Goal: Navigation & Orientation: Find specific page/section

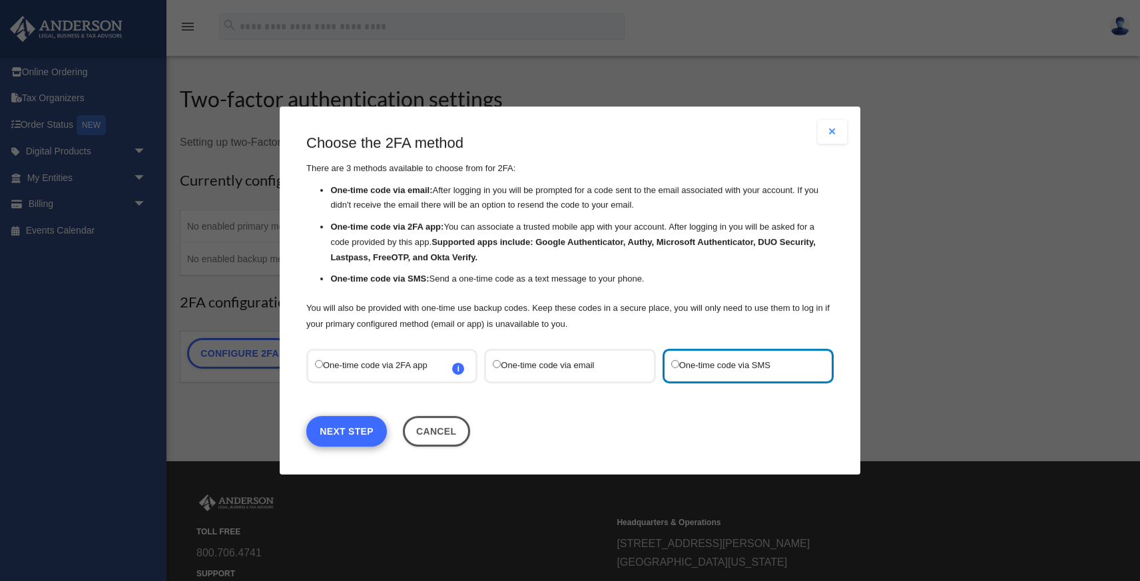
click at [344, 433] on link "Next Step" at bounding box center [346, 431] width 81 height 31
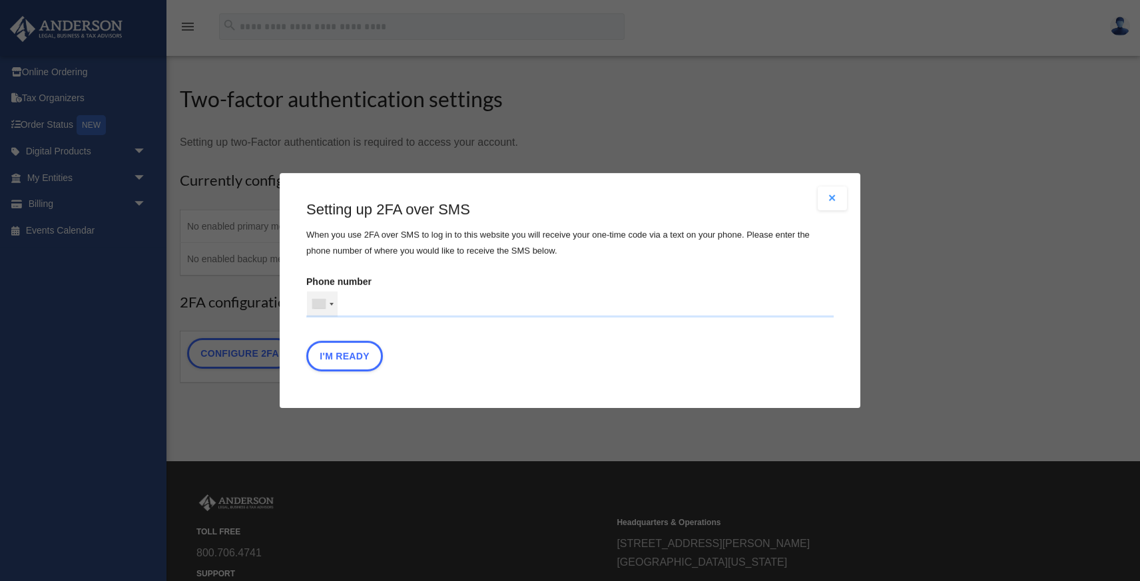
click at [330, 304] on div at bounding box center [332, 304] width 4 height 3
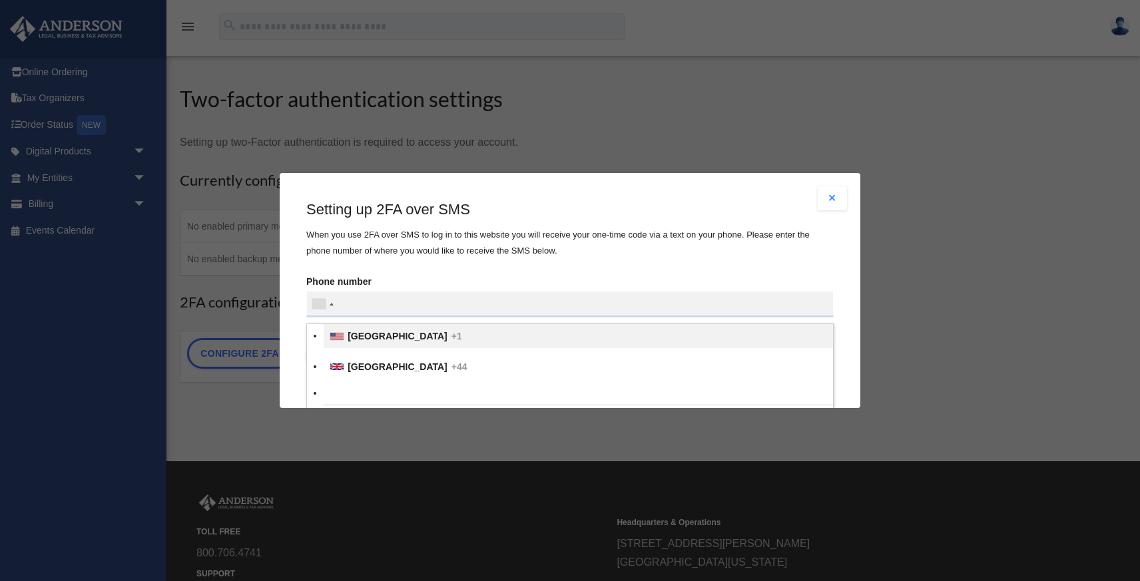
click at [355, 338] on span "United States" at bounding box center [398, 336] width 100 height 11
click at [0, 0] on input "text" at bounding box center [0, 0] width 0 height 0
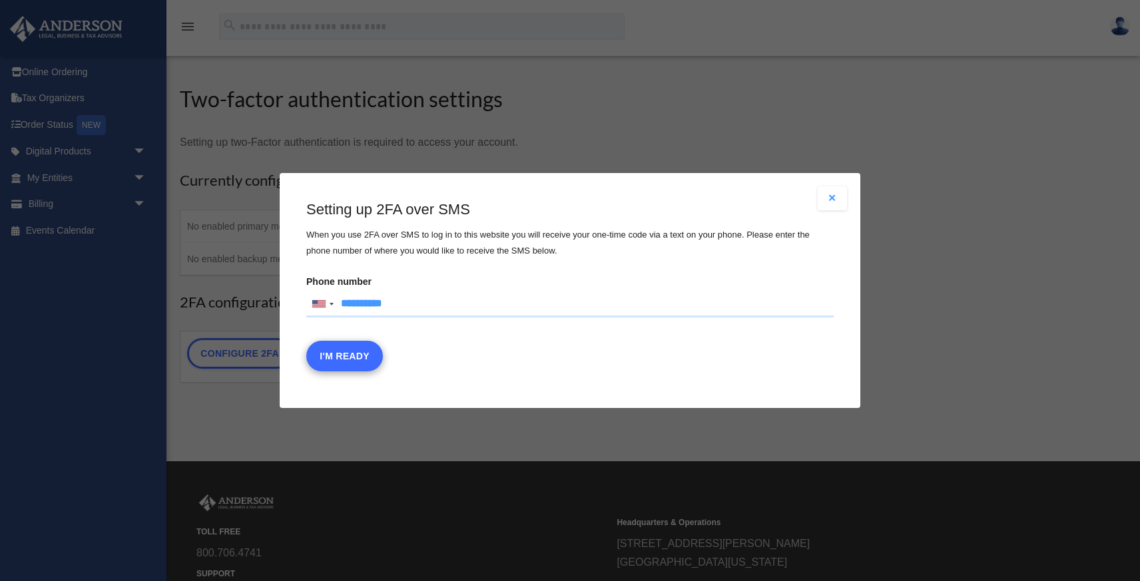
type input "**********"
click at [353, 360] on button "I'm Ready" at bounding box center [344, 356] width 77 height 31
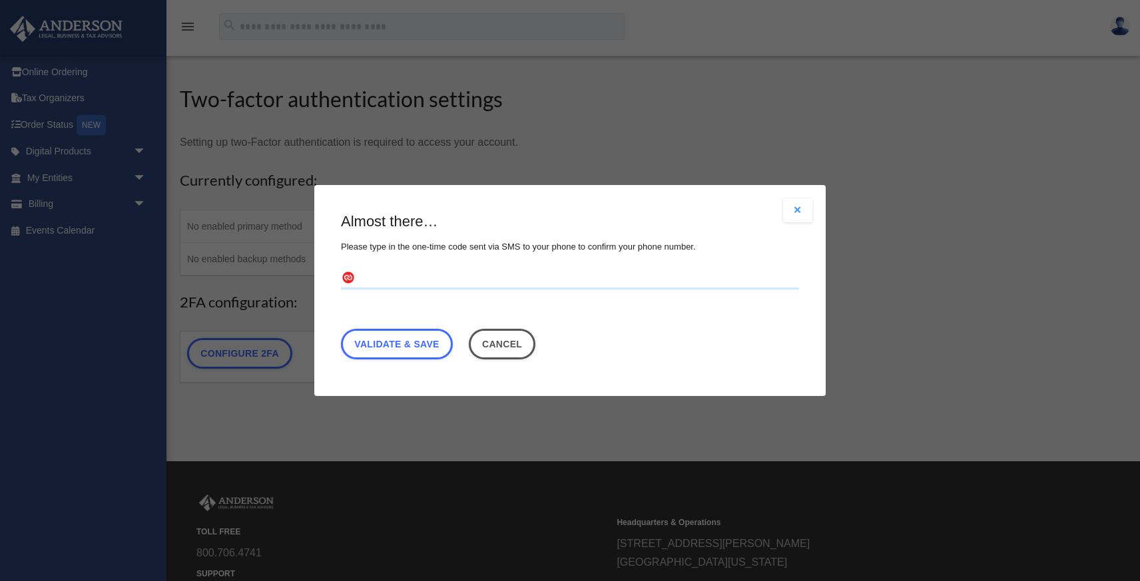
click at [373, 292] on fieldset at bounding box center [570, 285] width 458 height 35
click at [375, 282] on input "text" at bounding box center [570, 278] width 458 height 21
type input "******"
click at [383, 341] on link "Validate & Save" at bounding box center [397, 344] width 112 height 31
click at [397, 342] on link "Validate & Save" at bounding box center [397, 344] width 112 height 31
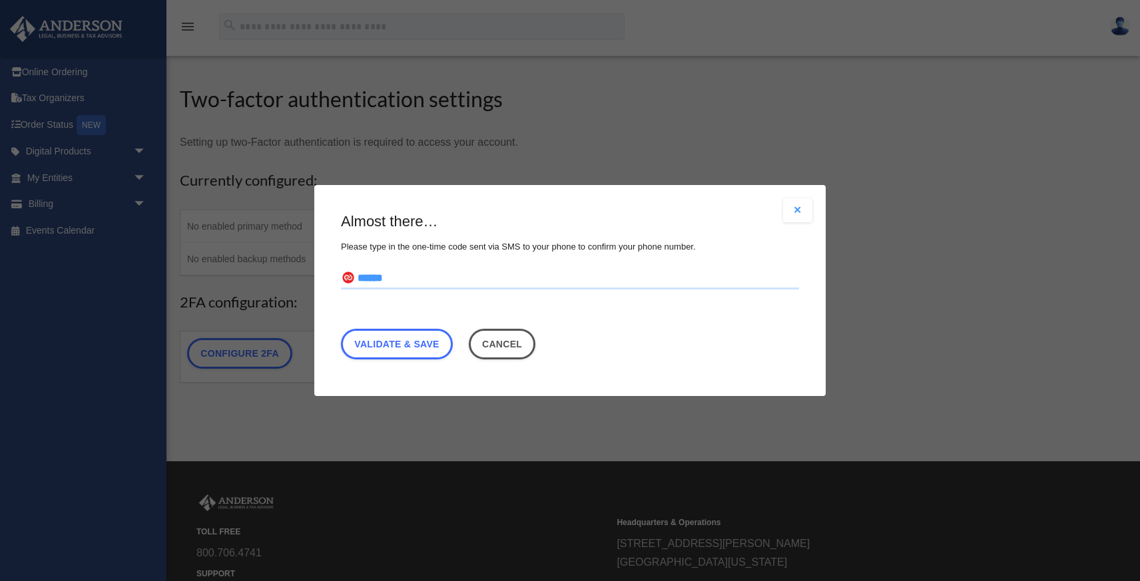
click at [591, 100] on div "Are you sure? Any unsaved changes will be lost! Yes No Choose the 2FA method Th…" at bounding box center [570, 290] width 1140 height 581
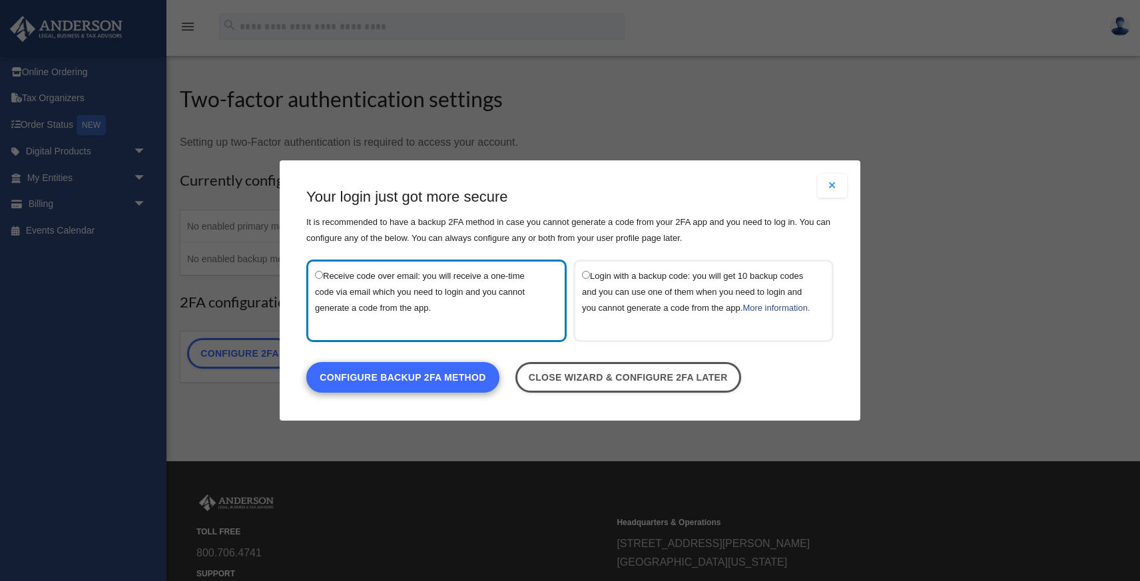
click at [399, 385] on link "Configure backup 2FA method" at bounding box center [402, 377] width 193 height 31
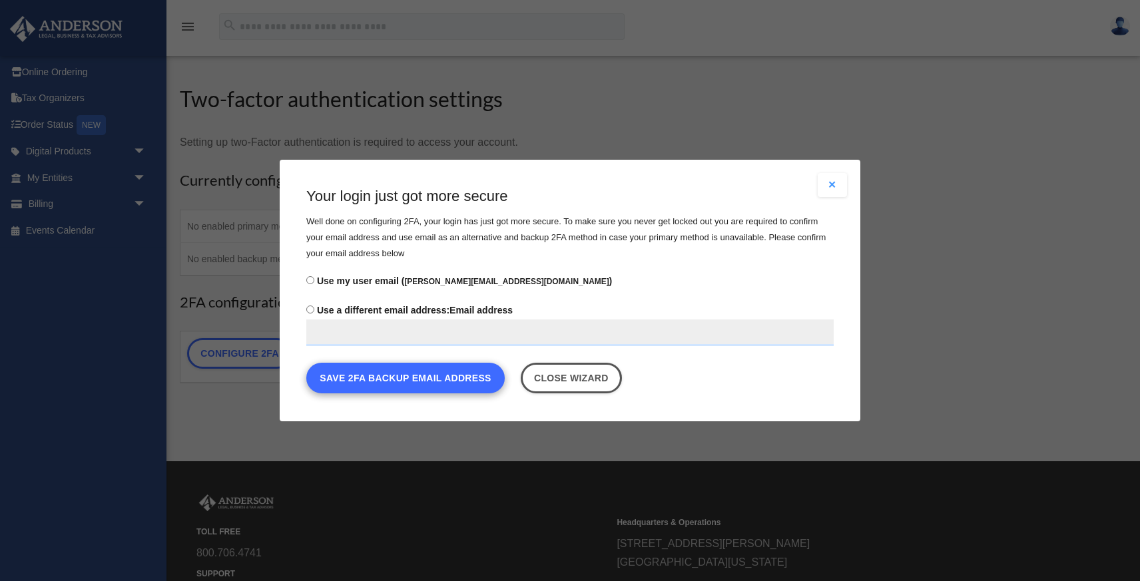
click at [370, 383] on button "Save 2FA backup email address" at bounding box center [405, 378] width 198 height 31
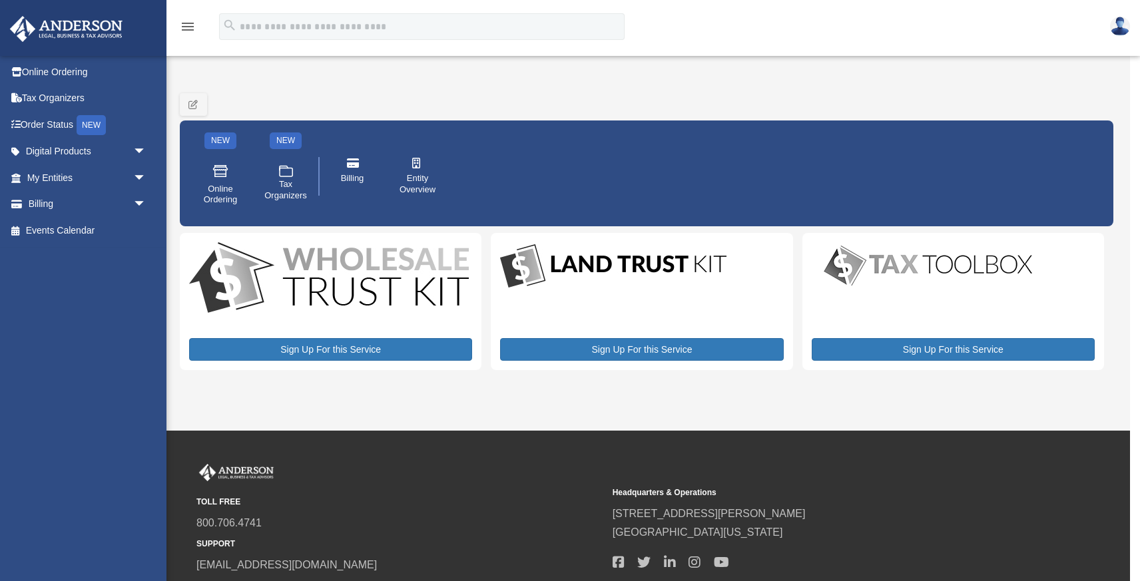
click at [1121, 29] on img at bounding box center [1120, 26] width 20 height 19
click at [706, 93] on div "NEW Online Ordering NEW .cls-1{fill:none;stroke:#ffffff;stroke-linecap:round;st…" at bounding box center [646, 155] width 933 height 142
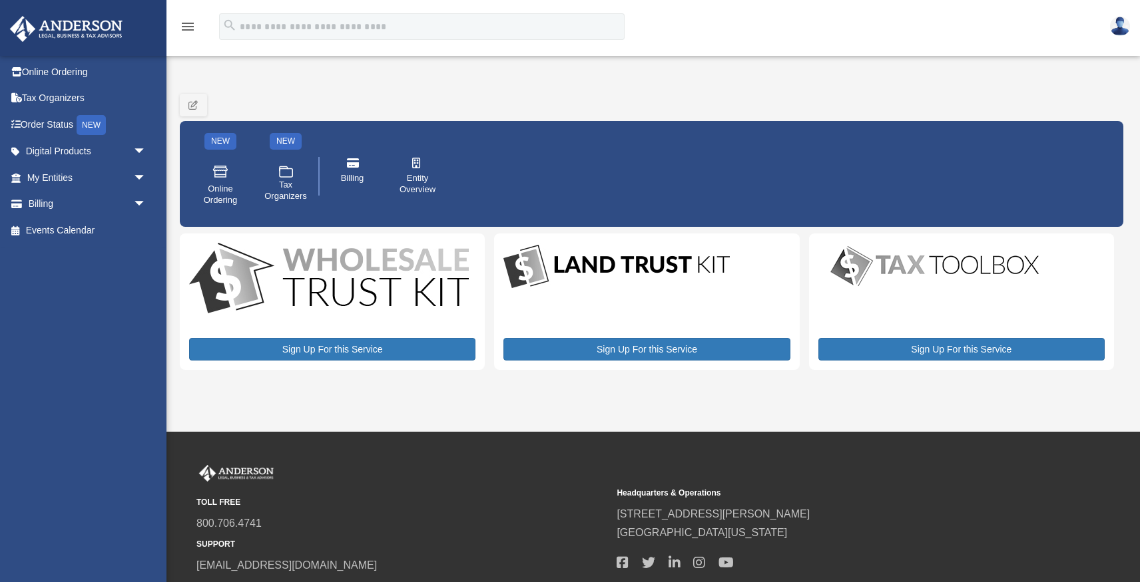
click at [189, 24] on icon "menu" at bounding box center [188, 27] width 16 height 16
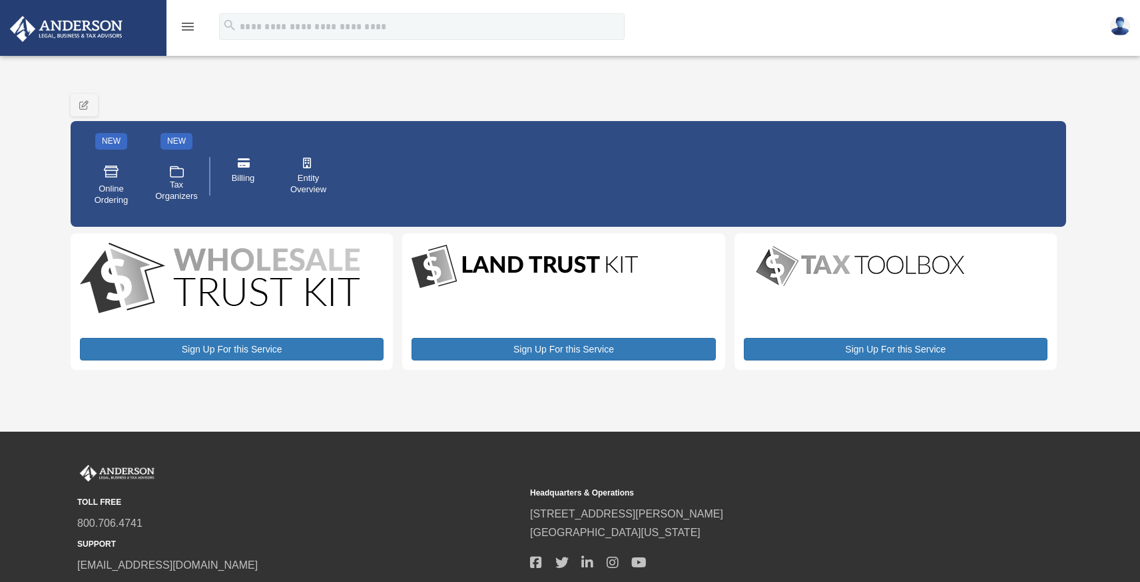
click at [189, 25] on icon "menu" at bounding box center [188, 27] width 16 height 16
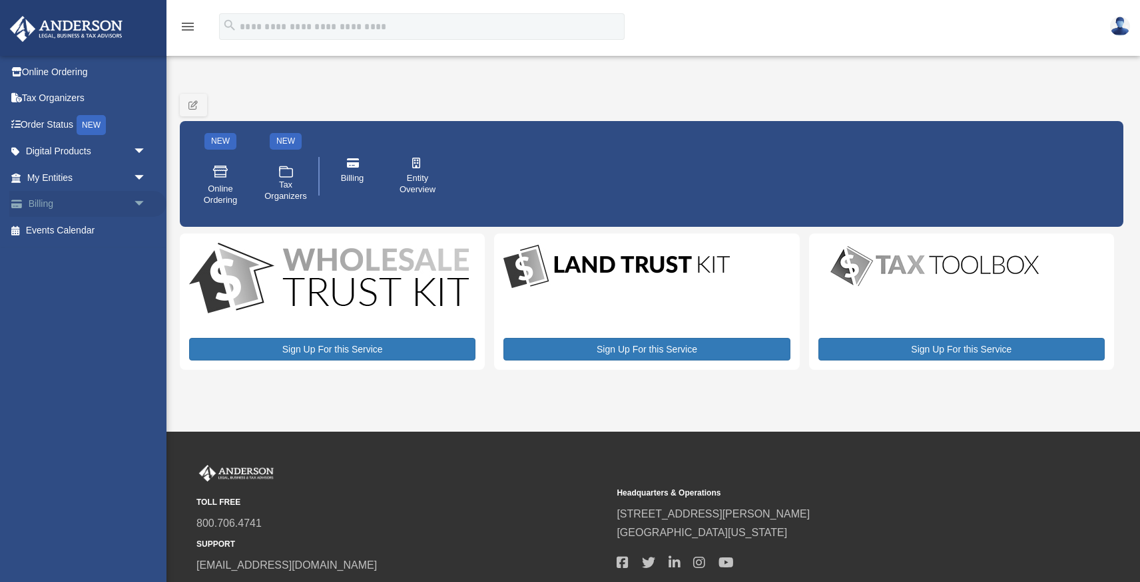
click at [138, 198] on span "arrow_drop_down" at bounding box center [146, 204] width 27 height 27
click at [140, 176] on span "arrow_drop_down" at bounding box center [146, 177] width 27 height 27
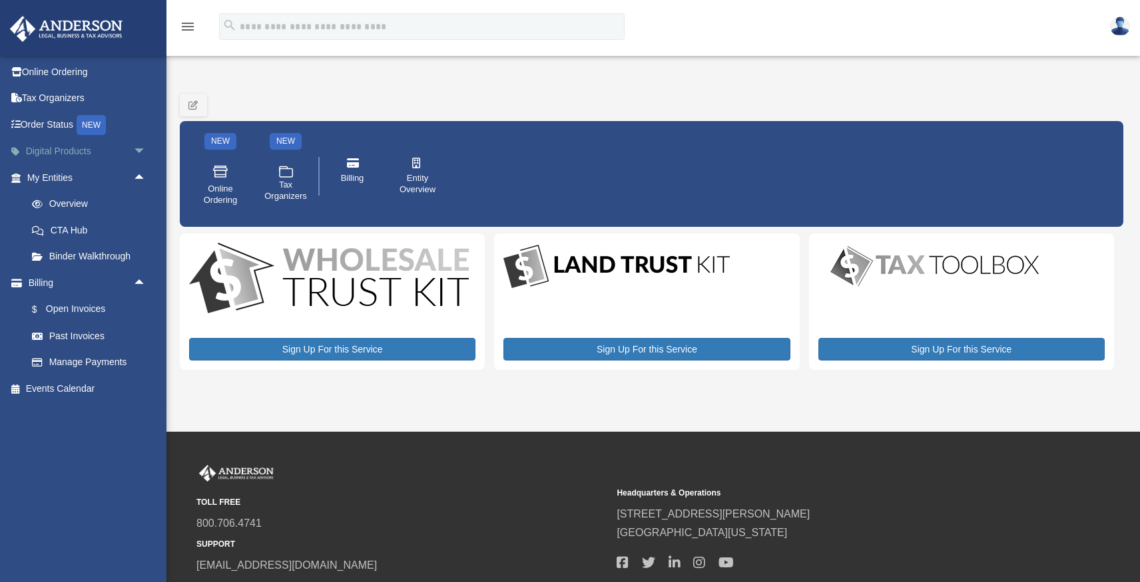
click at [139, 152] on span "arrow_drop_down" at bounding box center [146, 151] width 27 height 27
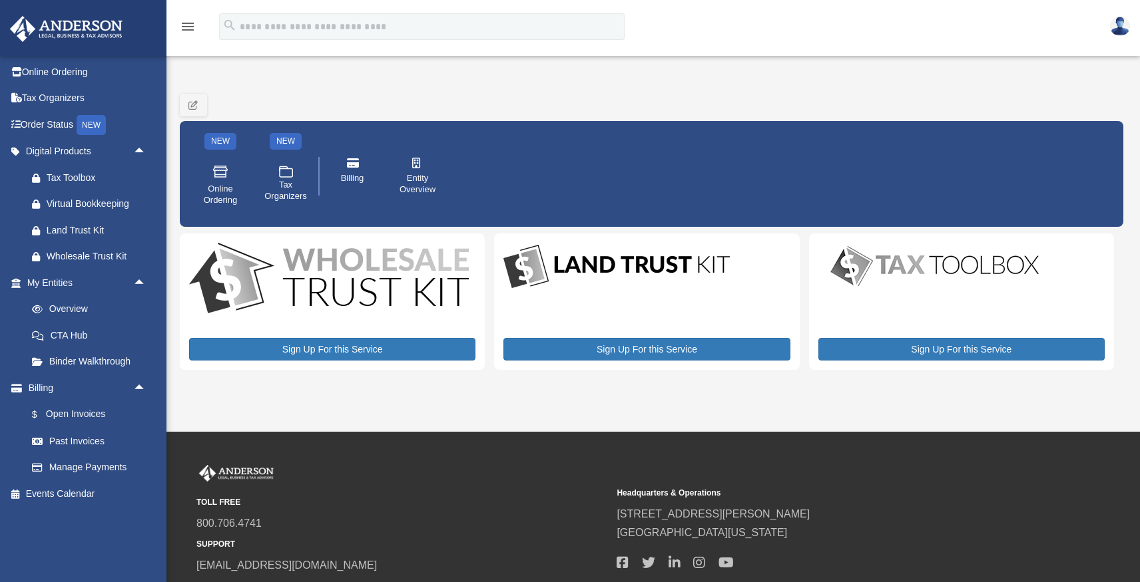
click at [1118, 25] on img at bounding box center [1120, 26] width 20 height 19
click at [837, 120] on div "NEW Online Ordering NEW .cls-1{fill:none;stroke:#ffffff;stroke-linecap:round;st…" at bounding box center [651, 156] width 943 height 142
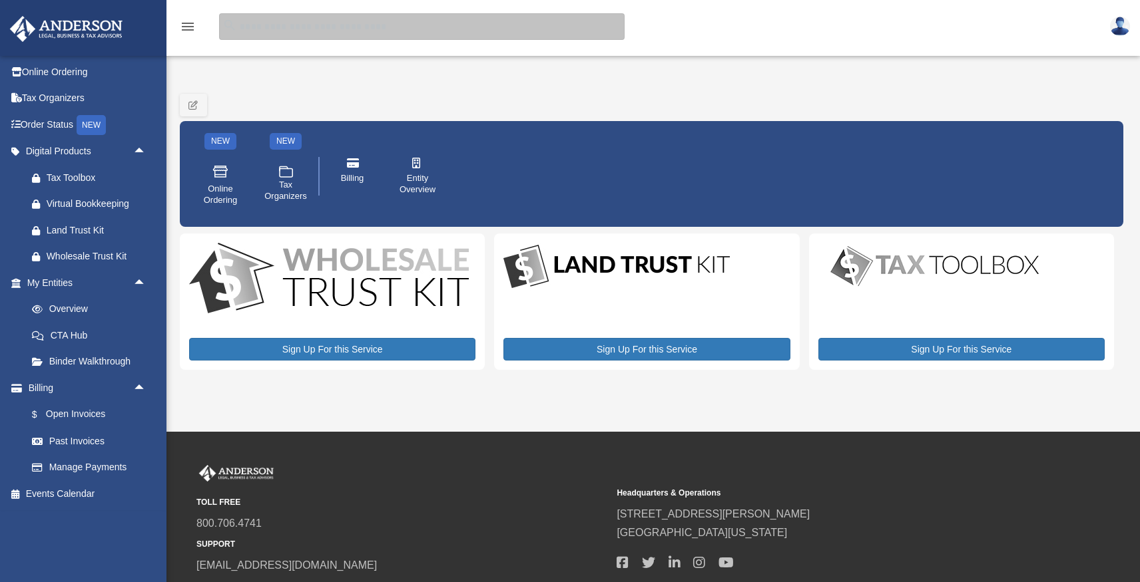
click at [265, 29] on input "search" at bounding box center [421, 26] width 405 height 27
type input "**********"
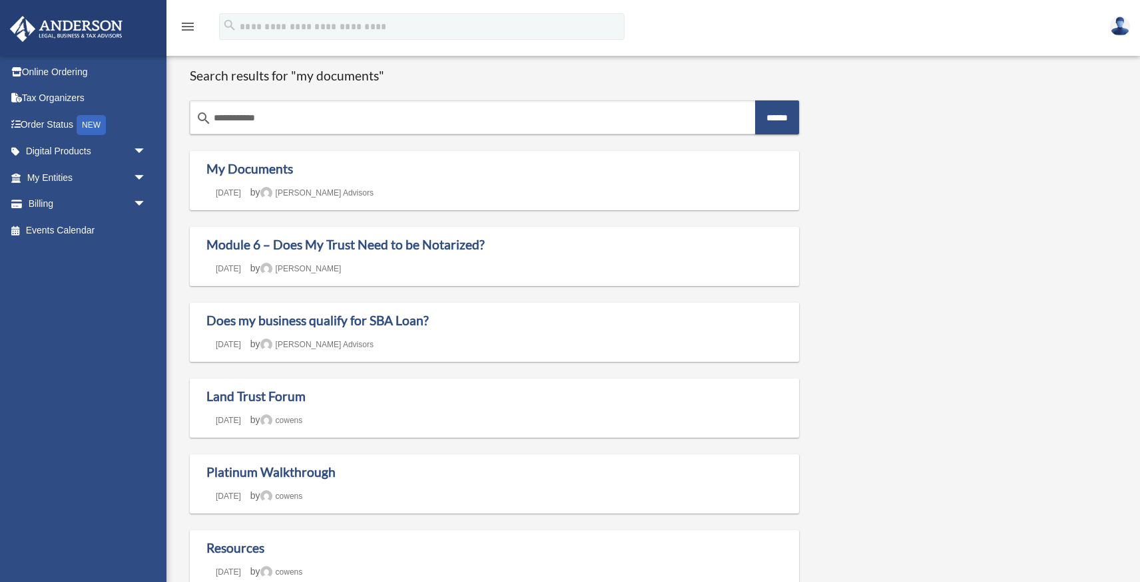
click at [192, 25] on icon "menu" at bounding box center [188, 27] width 16 height 16
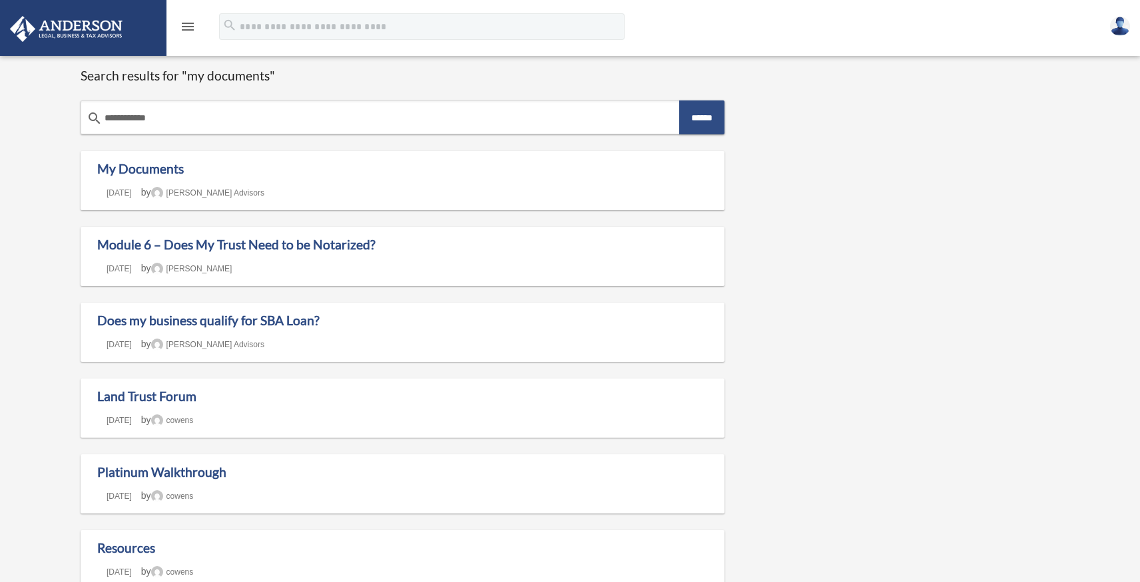
click at [192, 25] on icon "menu" at bounding box center [188, 27] width 16 height 16
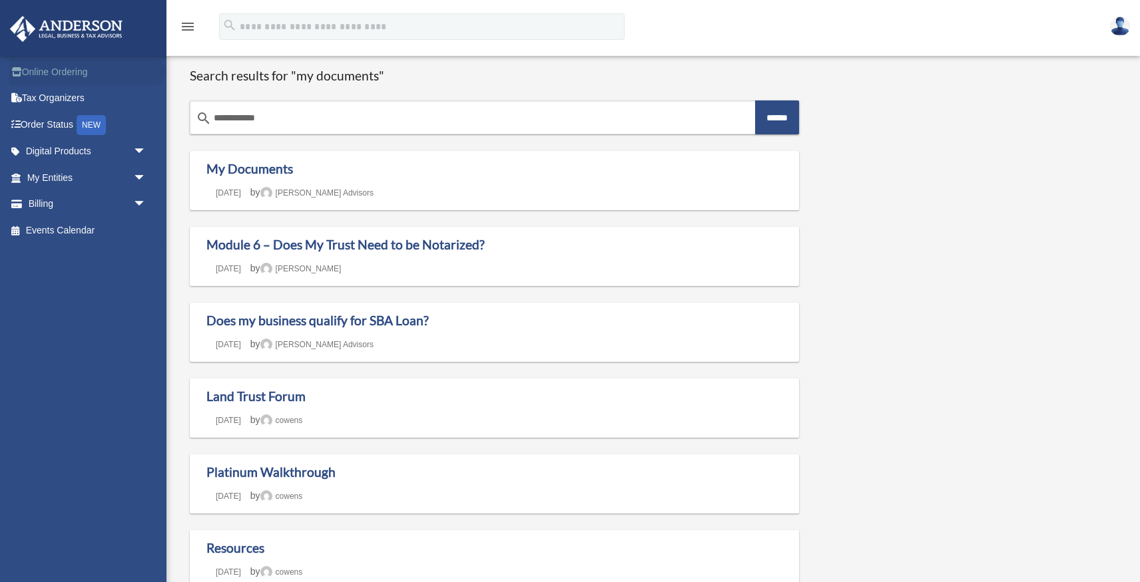
click at [93, 67] on link "Online Ordering" at bounding box center [87, 72] width 157 height 27
click at [83, 77] on link "Online Ordering" at bounding box center [87, 72] width 157 height 27
click at [77, 98] on link "Tax Organizers" at bounding box center [87, 98] width 157 height 27
click at [104, 122] on div "NEW" at bounding box center [91, 125] width 29 height 20
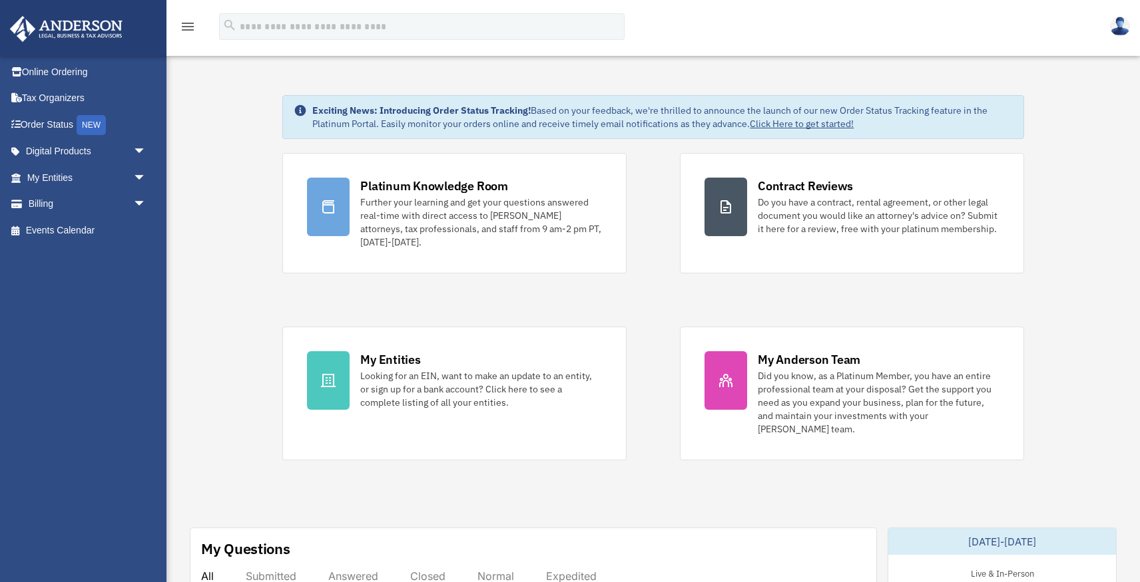
click at [630, 332] on div "Platinum Knowledge Room Further your learning and get your questions answered r…" at bounding box center [653, 307] width 742 height 308
click at [1120, 26] on img at bounding box center [1120, 26] width 20 height 19
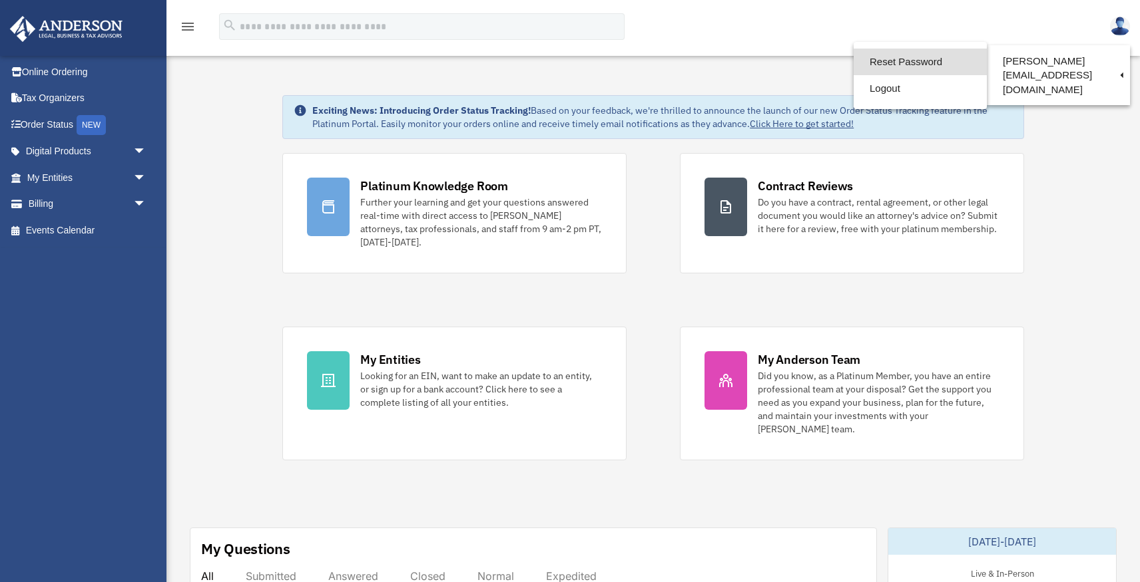
click at [919, 63] on link "Reset Password" at bounding box center [919, 62] width 133 height 27
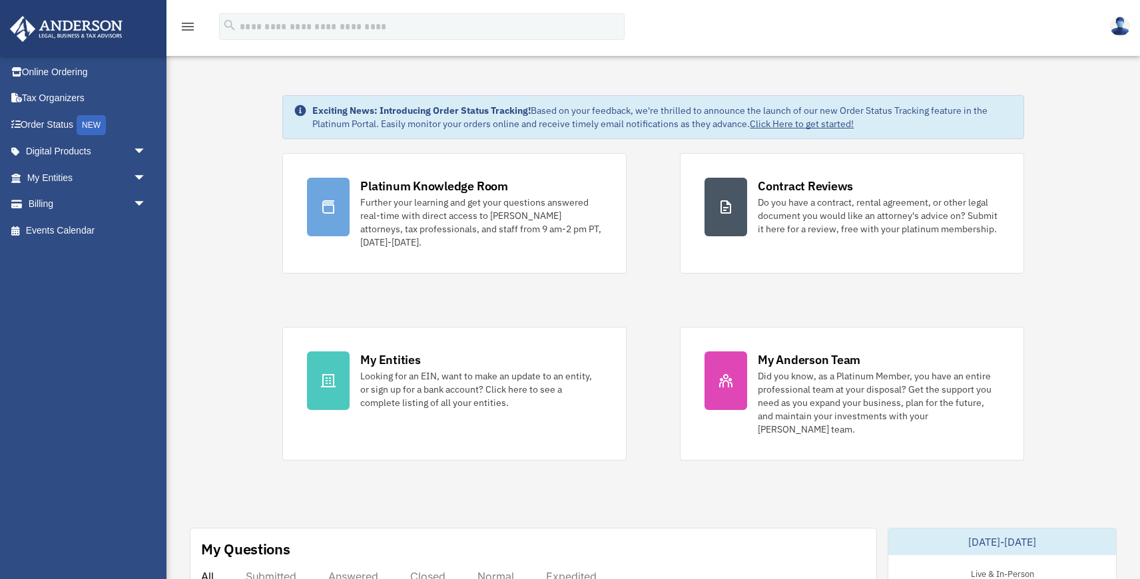
click at [1120, 24] on img at bounding box center [1120, 26] width 20 height 19
click at [140, 146] on span "arrow_drop_down" at bounding box center [146, 151] width 27 height 27
click at [138, 278] on span "arrow_drop_down" at bounding box center [146, 283] width 27 height 27
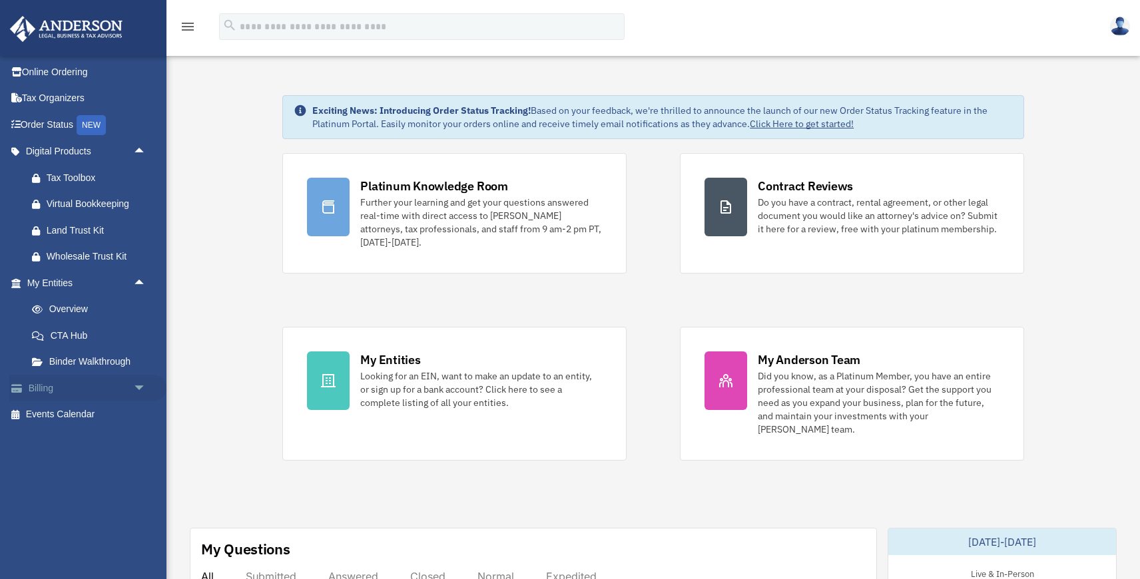
click at [138, 385] on span "arrow_drop_down" at bounding box center [146, 388] width 27 height 27
click at [95, 125] on div "NEW" at bounding box center [91, 125] width 29 height 20
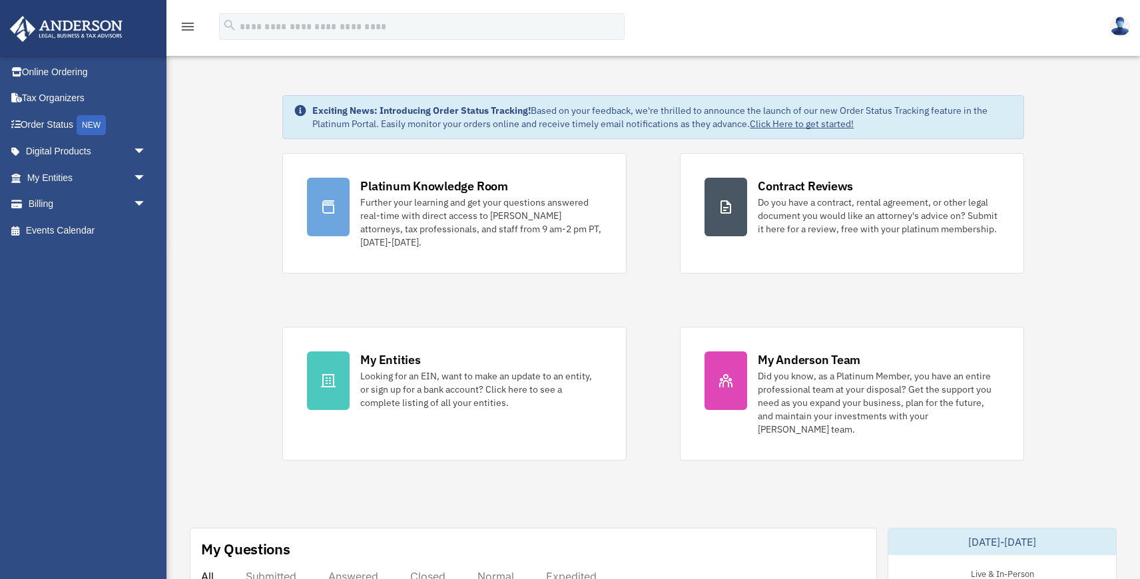
click at [184, 22] on icon "menu" at bounding box center [188, 27] width 16 height 16
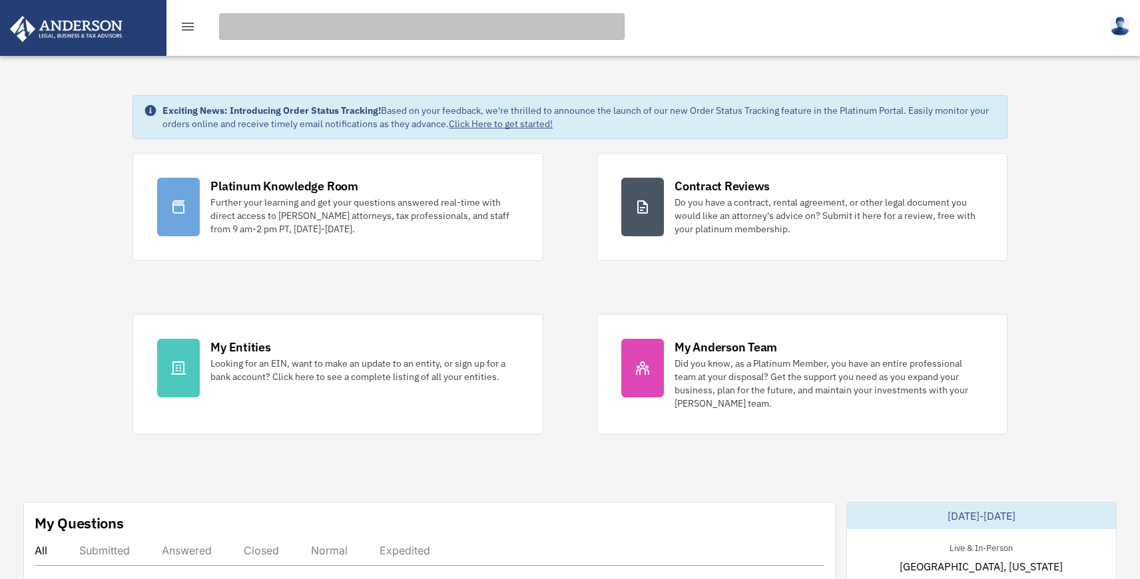
click at [248, 35] on input "search" at bounding box center [421, 26] width 405 height 27
type input "**********"
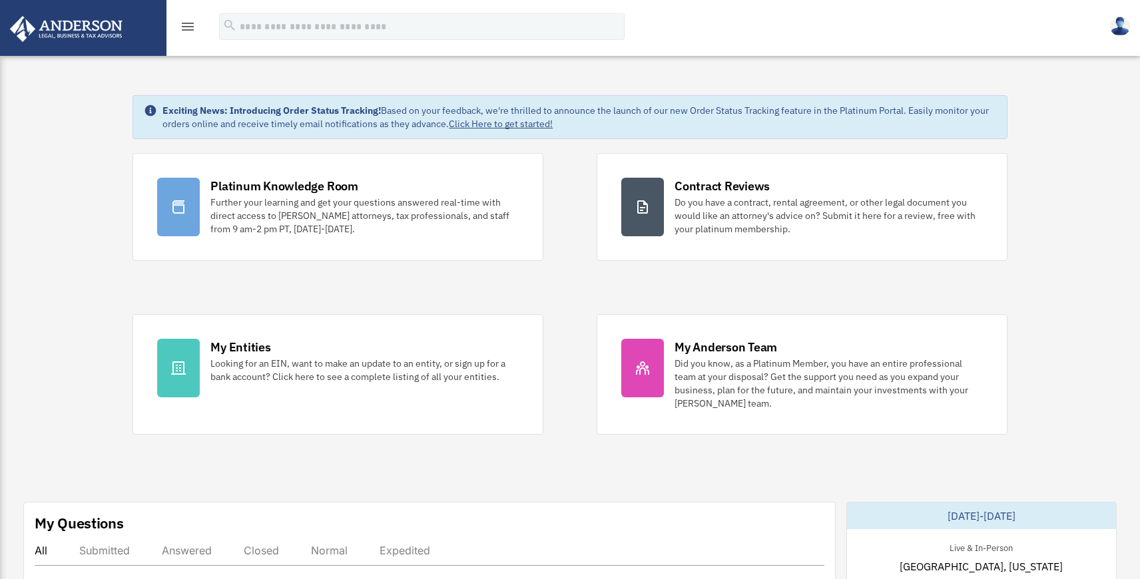
click at [1118, 29] on img at bounding box center [1120, 26] width 20 height 19
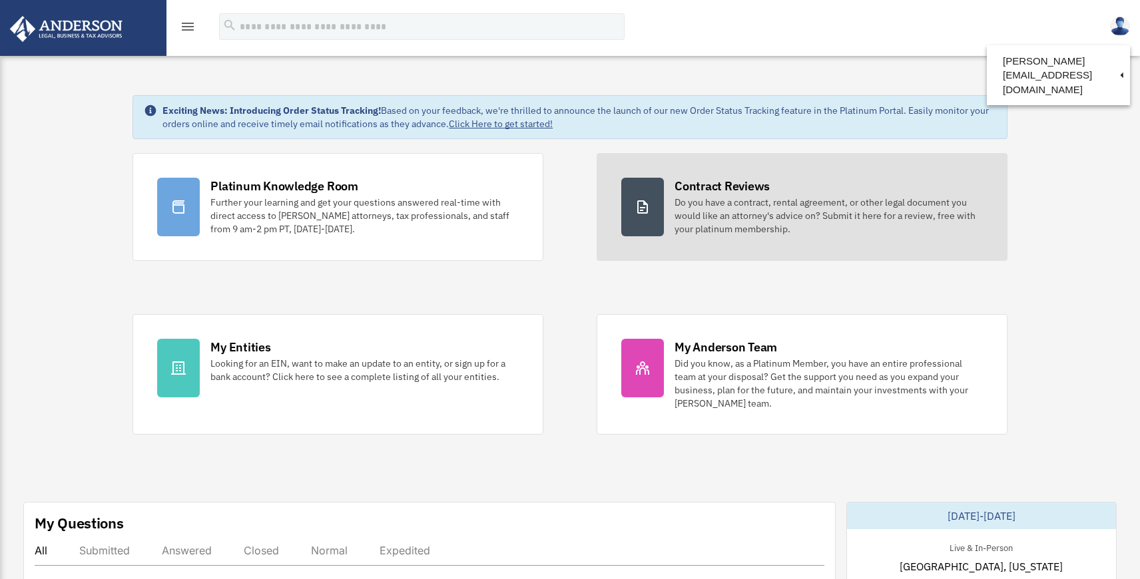
click at [707, 208] on div "Do you have a contract, rental agreement, or other legal document you would lik…" at bounding box center [828, 216] width 308 height 40
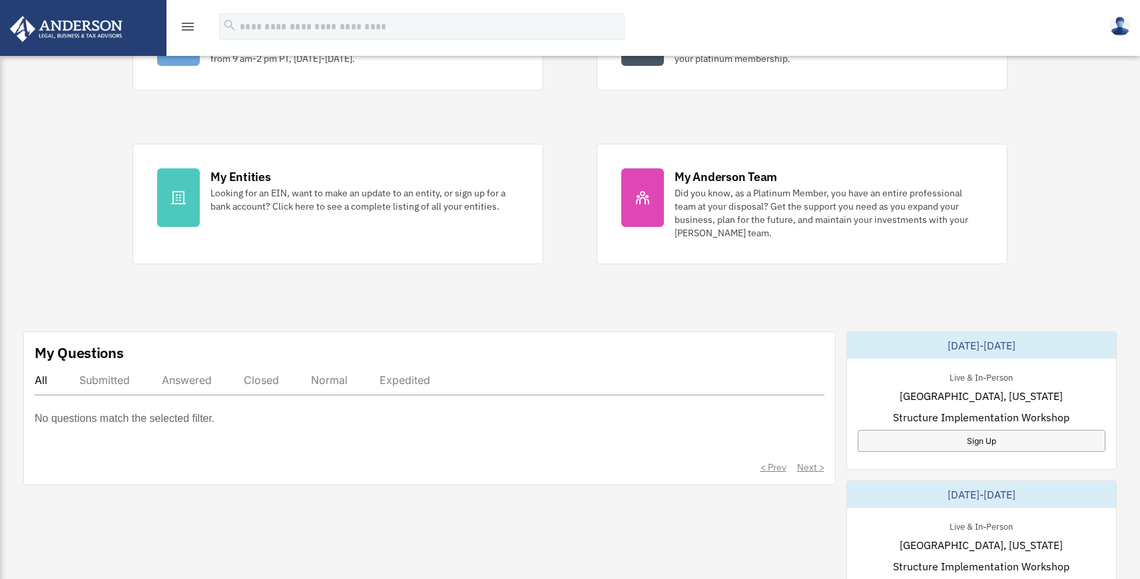
scroll to position [164, 0]
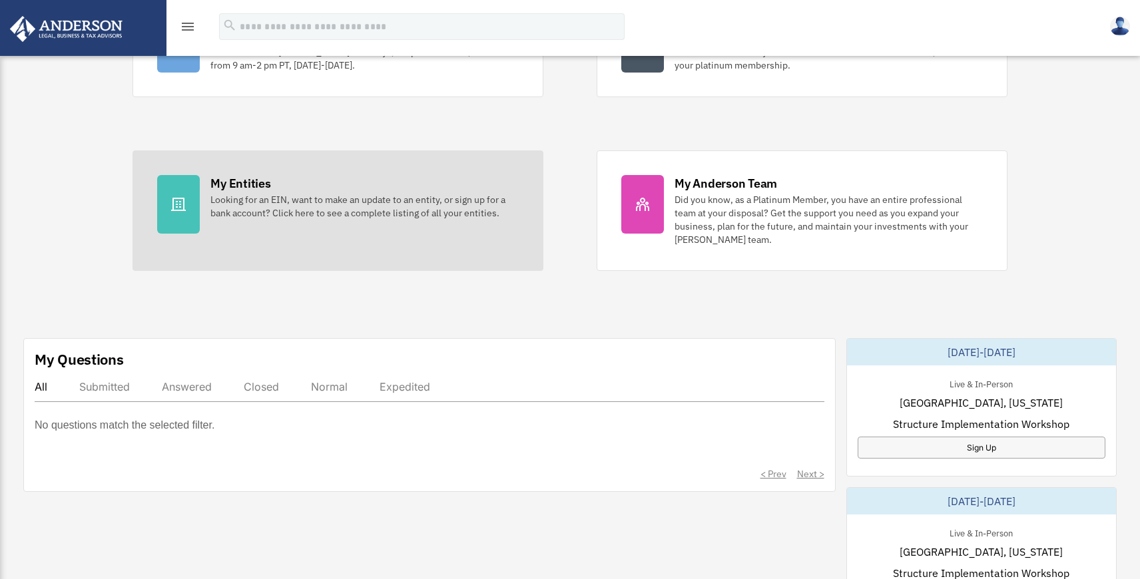
click at [178, 207] on icon at bounding box center [178, 204] width 15 height 13
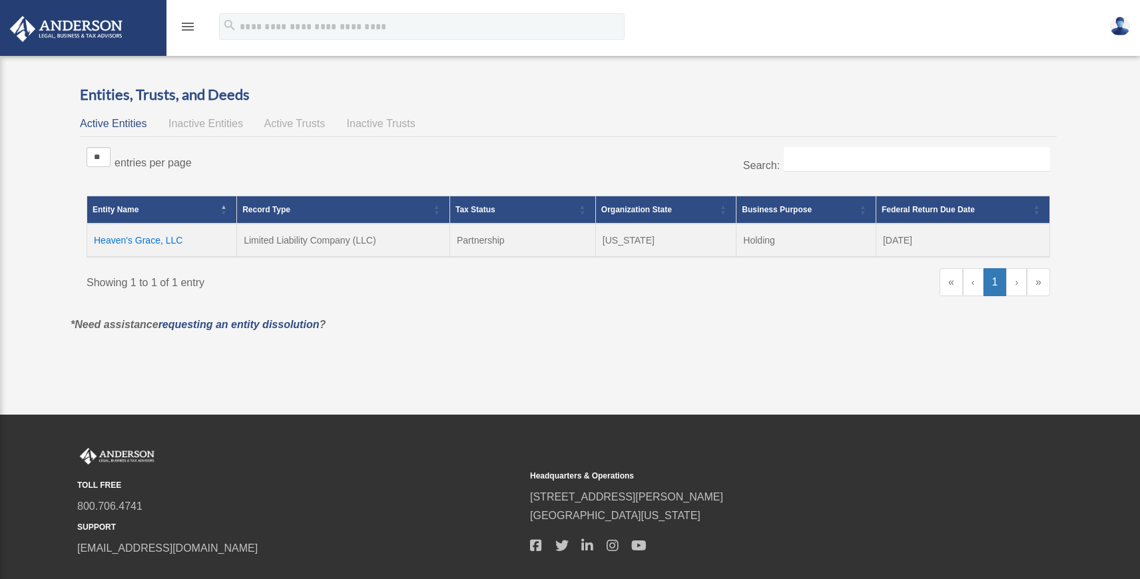
click at [133, 240] on td "Heaven's Grace, LLC" at bounding box center [162, 240] width 150 height 33
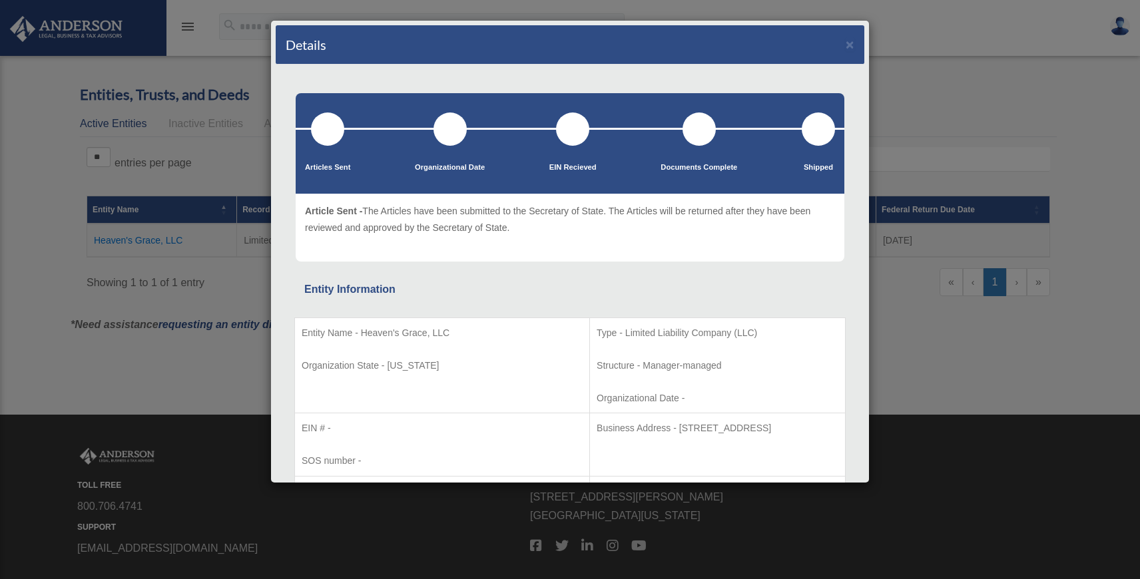
click at [944, 141] on div "Details × Articles Sent Organizational Date" at bounding box center [570, 289] width 1140 height 579
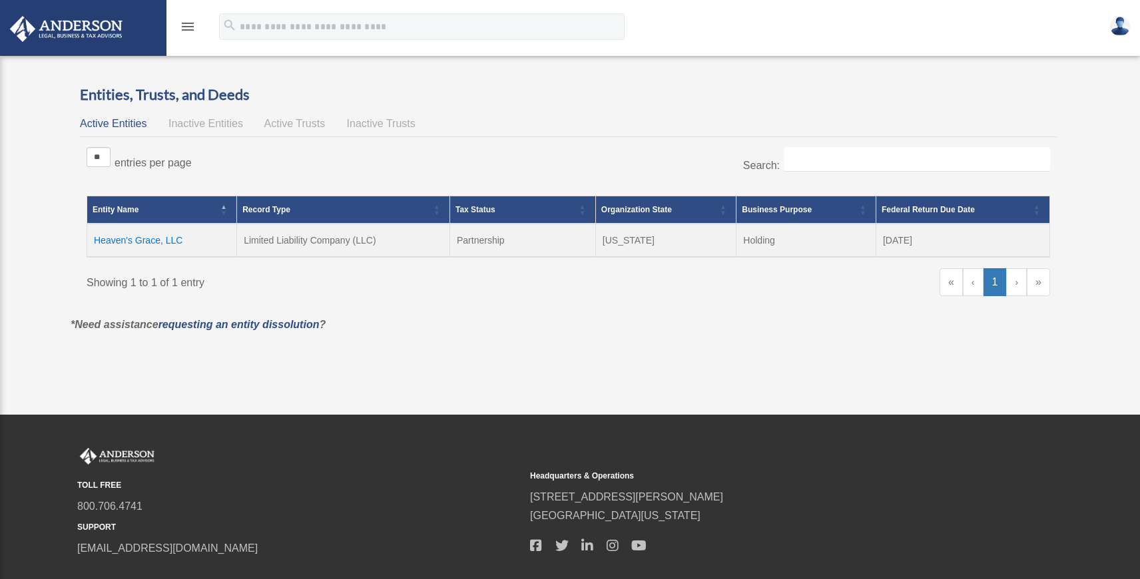
click at [226, 120] on span "Inactive Entities" at bounding box center [205, 123] width 75 height 11
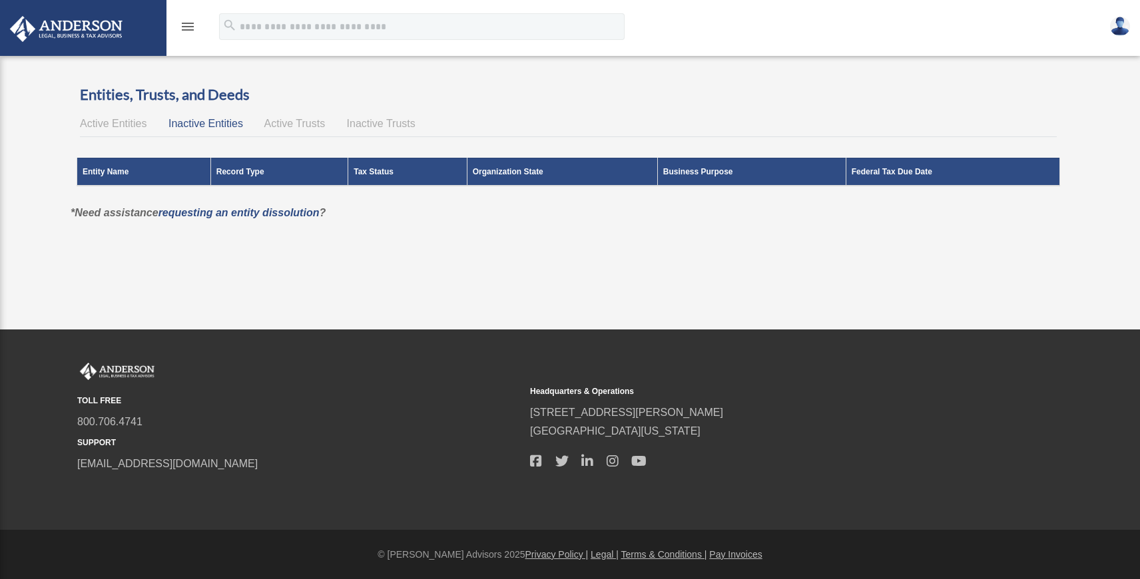
click at [288, 126] on span "Active Trusts" at bounding box center [294, 123] width 61 height 11
click at [401, 126] on span "Inactive Trusts" at bounding box center [381, 123] width 69 height 11
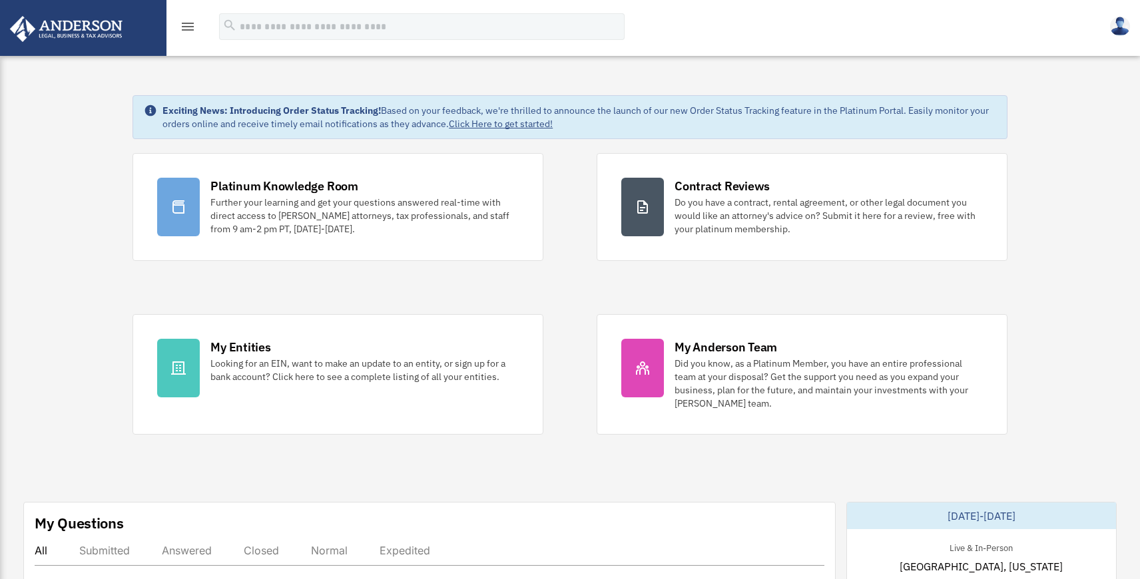
click at [186, 23] on icon "menu" at bounding box center [188, 27] width 16 height 16
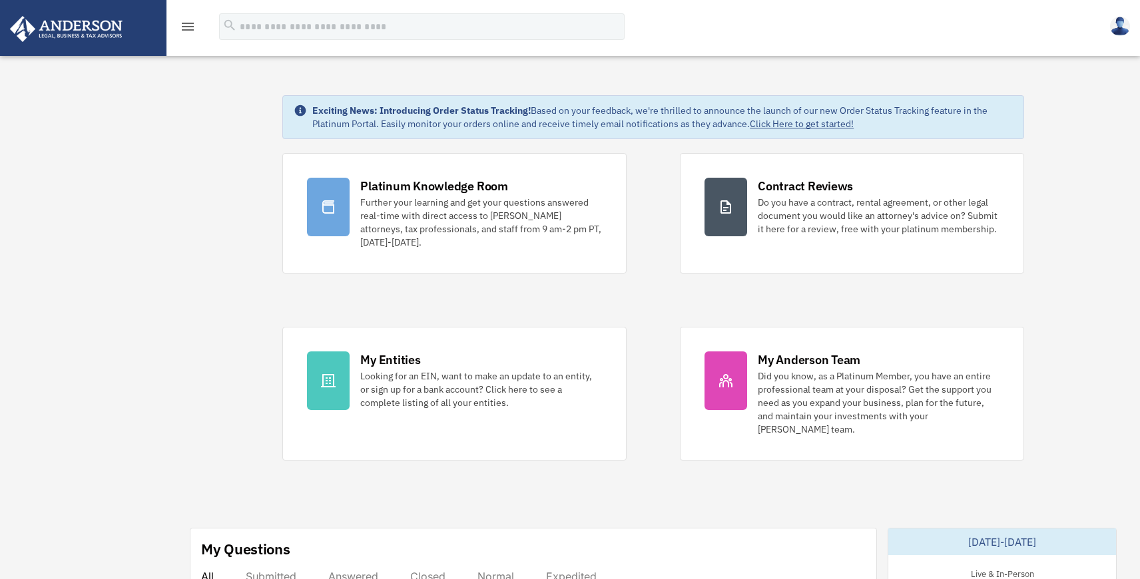
click at [186, 24] on icon "menu" at bounding box center [188, 27] width 16 height 16
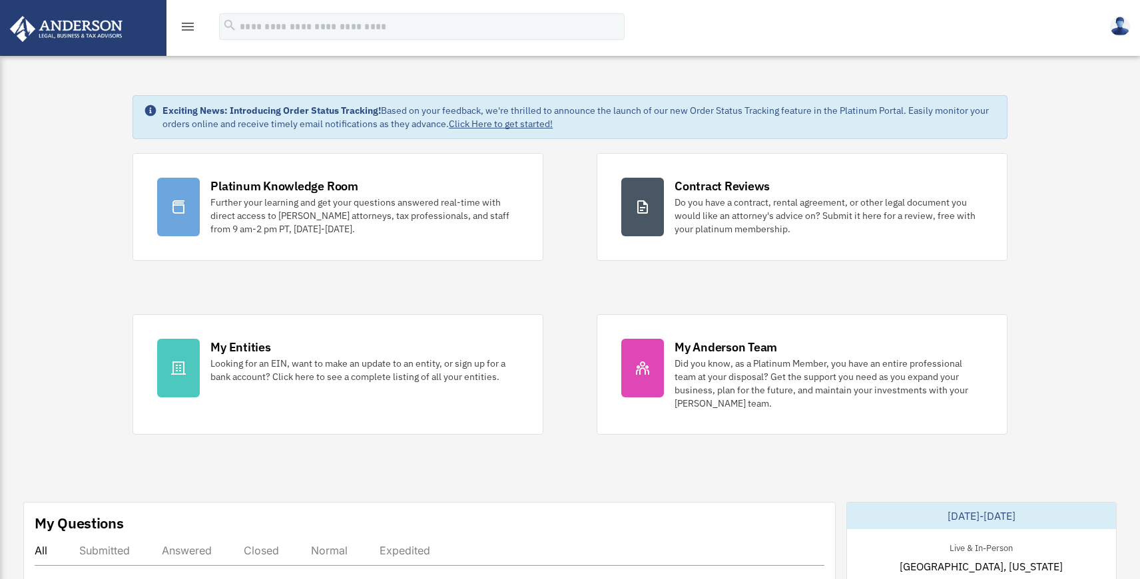
click at [188, 19] on icon "menu" at bounding box center [188, 27] width 16 height 16
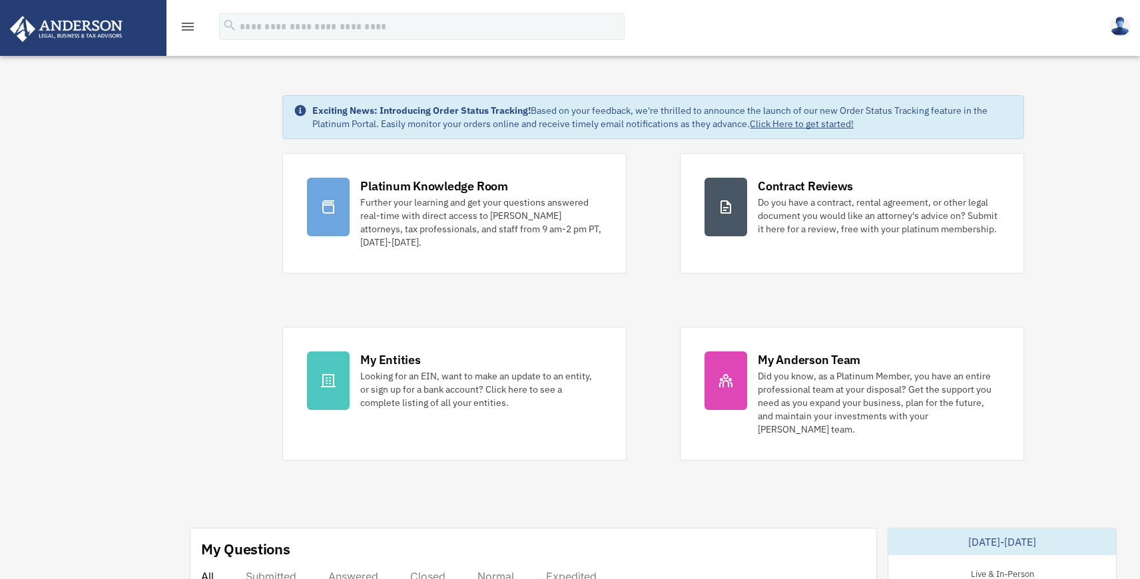
click at [186, 29] on icon "menu" at bounding box center [188, 27] width 16 height 16
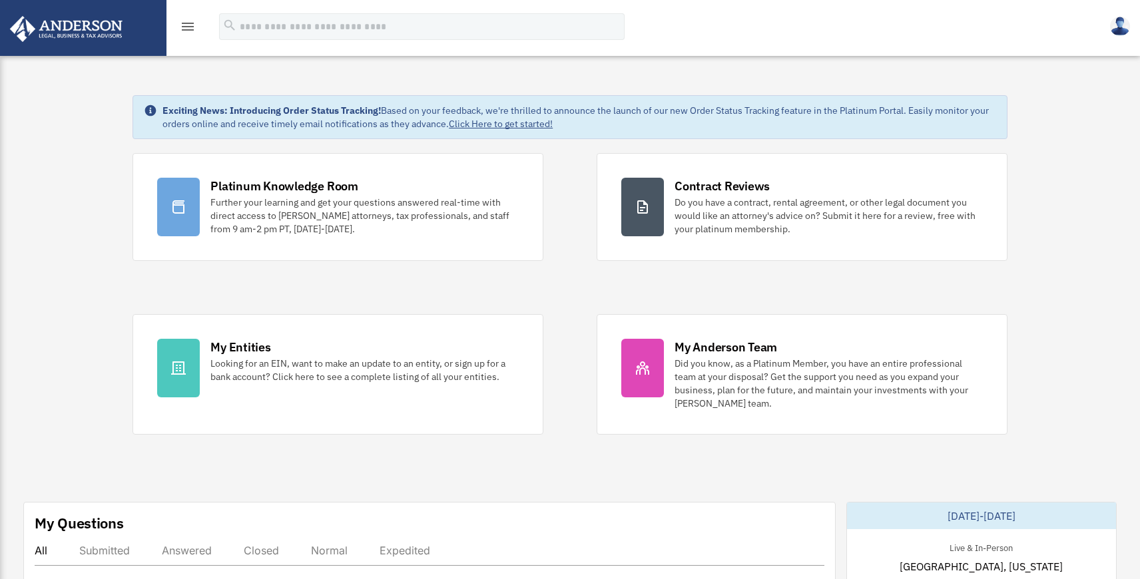
click at [186, 29] on icon "menu" at bounding box center [188, 27] width 16 height 16
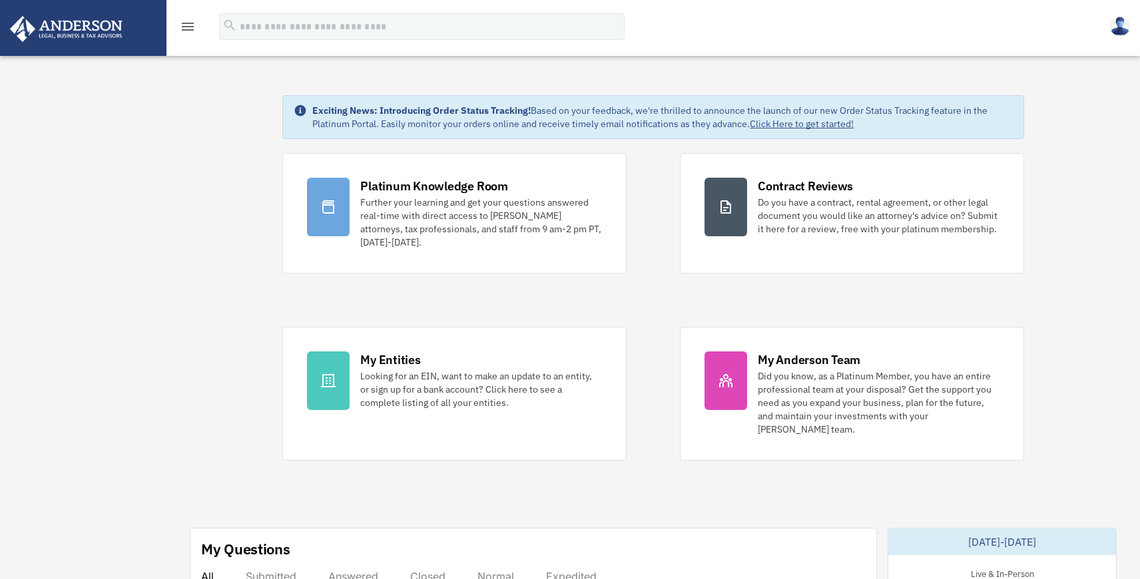
click at [105, 35] on img at bounding box center [66, 29] width 120 height 26
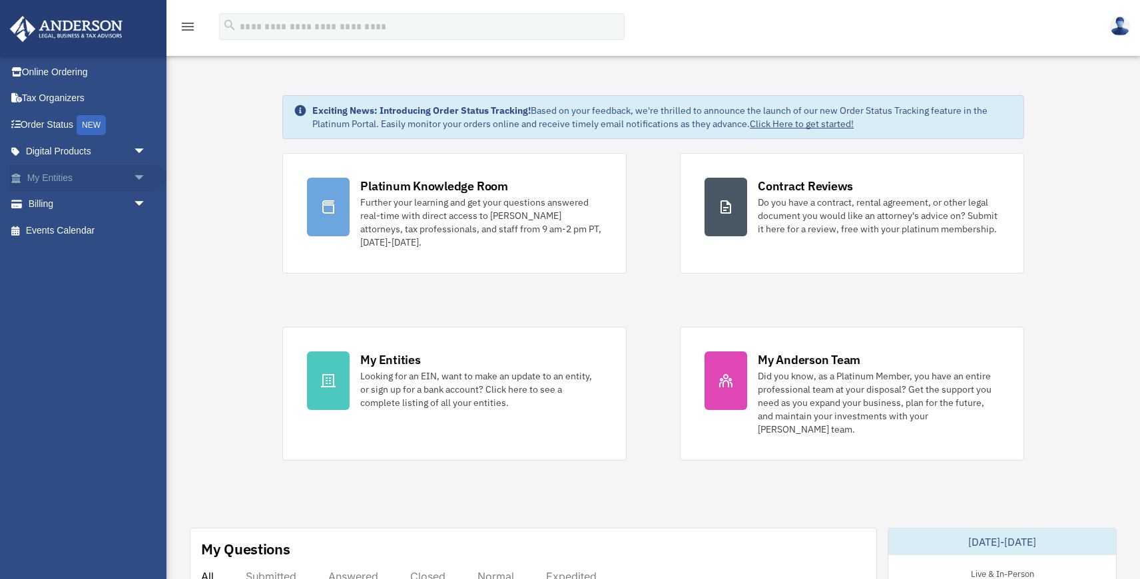
click at [138, 174] on span "arrow_drop_down" at bounding box center [146, 177] width 27 height 27
click at [65, 201] on link "Overview" at bounding box center [93, 204] width 148 height 27
click at [79, 204] on link "Overview" at bounding box center [93, 204] width 148 height 27
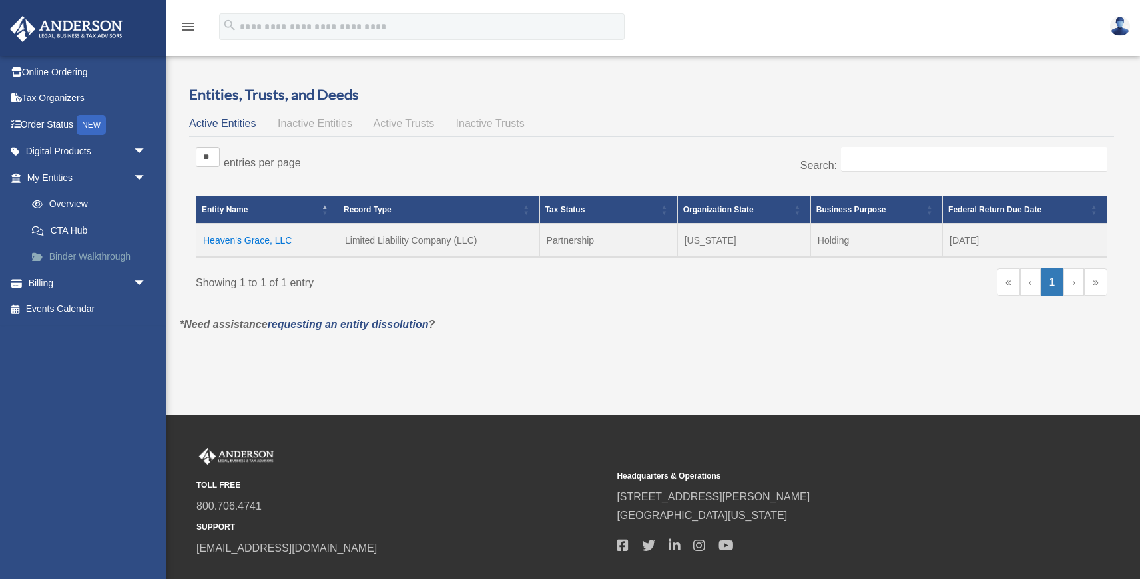
click at [111, 253] on link "Binder Walkthrough" at bounding box center [93, 257] width 148 height 27
click at [140, 278] on span "arrow_drop_down" at bounding box center [146, 283] width 27 height 27
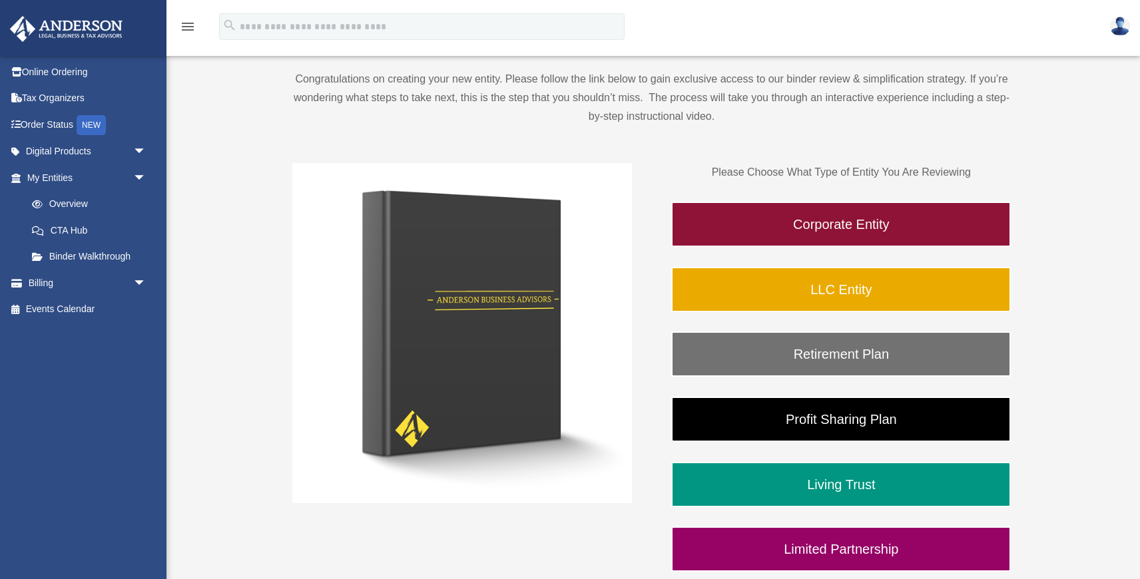
scroll to position [129, 0]
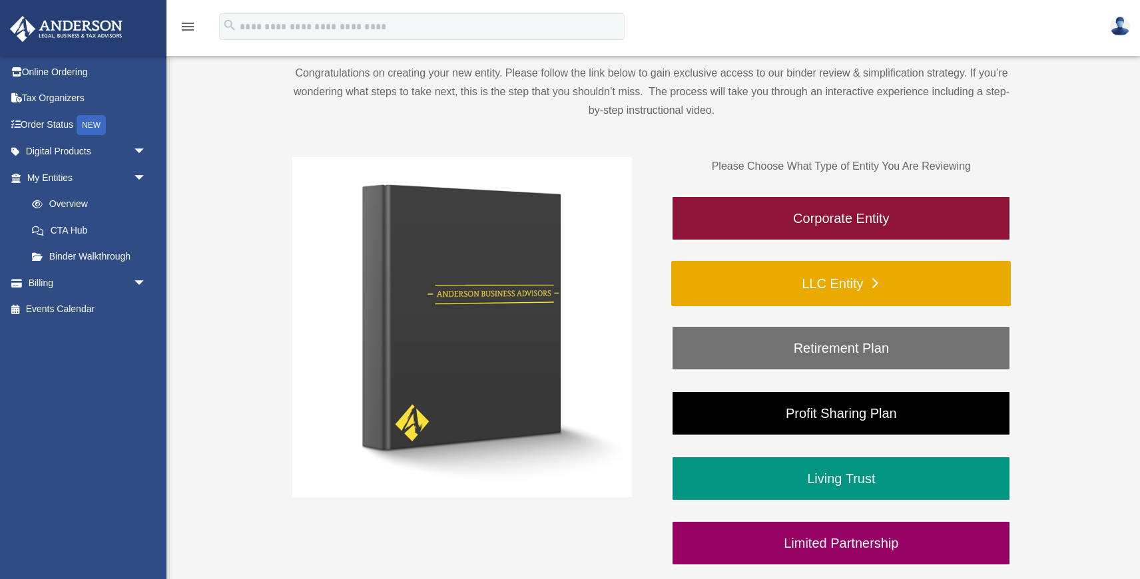
click at [823, 285] on link "LLC Entity" at bounding box center [841, 283] width 340 height 45
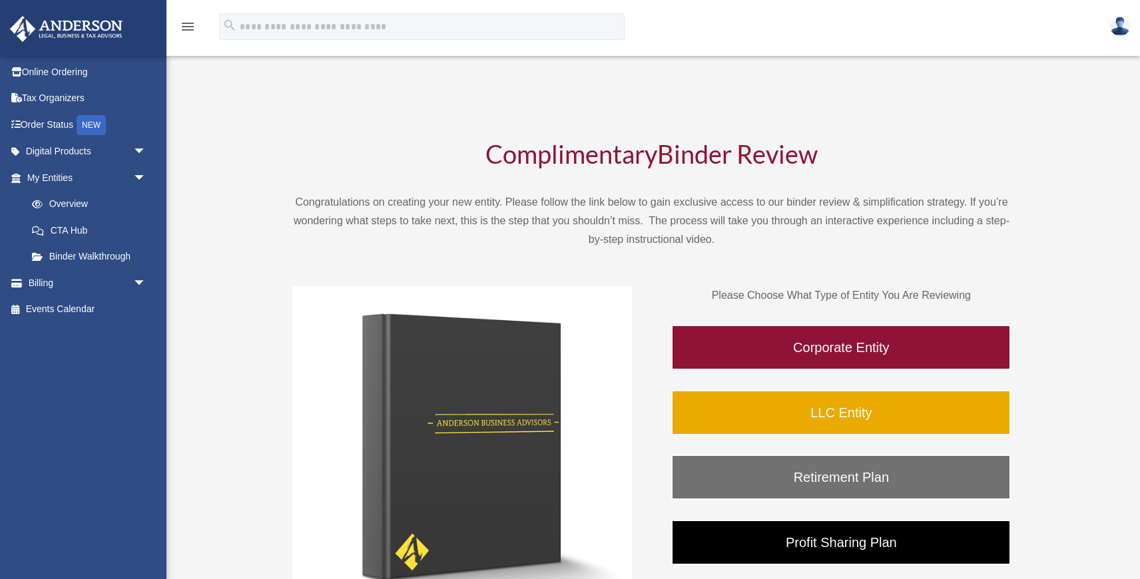
scroll to position [129, 0]
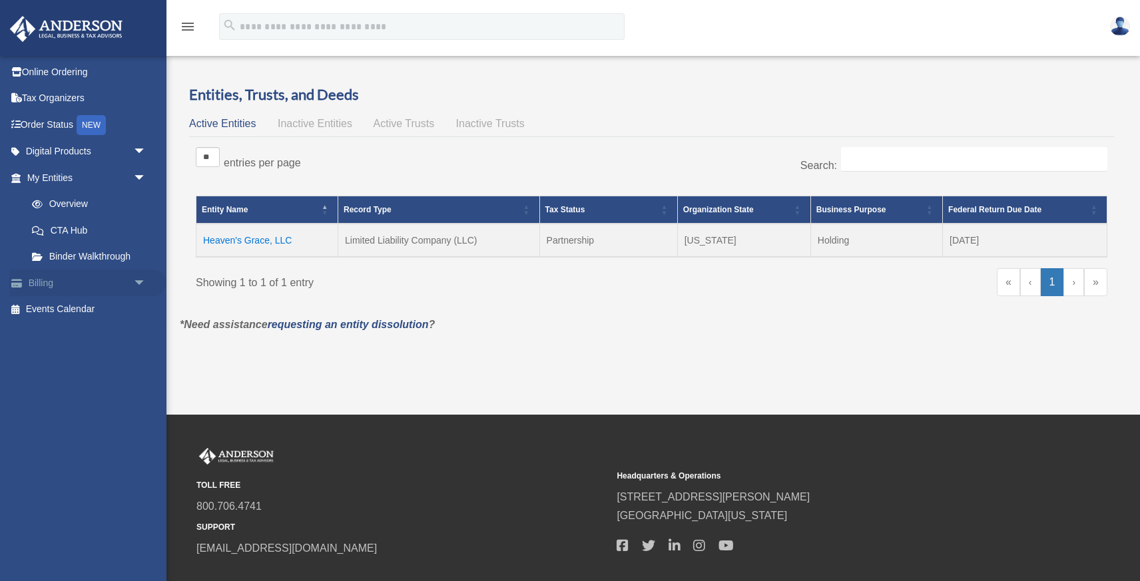
click at [140, 278] on span "arrow_drop_down" at bounding box center [146, 283] width 27 height 27
click at [476, 122] on span "Inactive Trusts" at bounding box center [490, 123] width 69 height 11
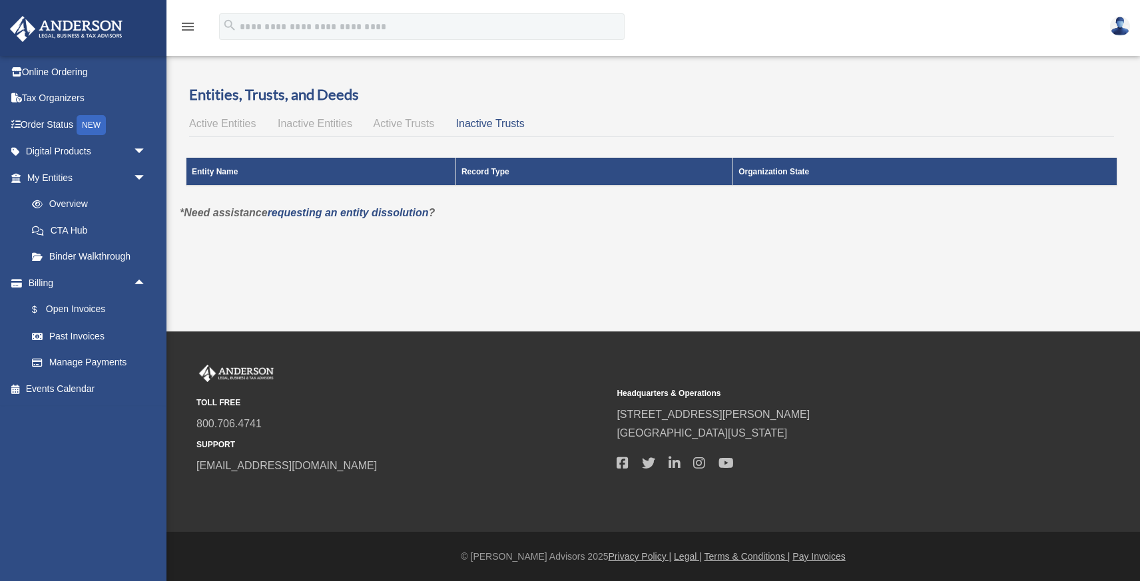
click at [428, 247] on div "Overview date_range Published on Last updated [DATE] [DATE] by [PERSON_NAME] Ad…" at bounding box center [651, 163] width 963 height 188
click at [55, 97] on link "Tax Organizers" at bounding box center [87, 98] width 157 height 27
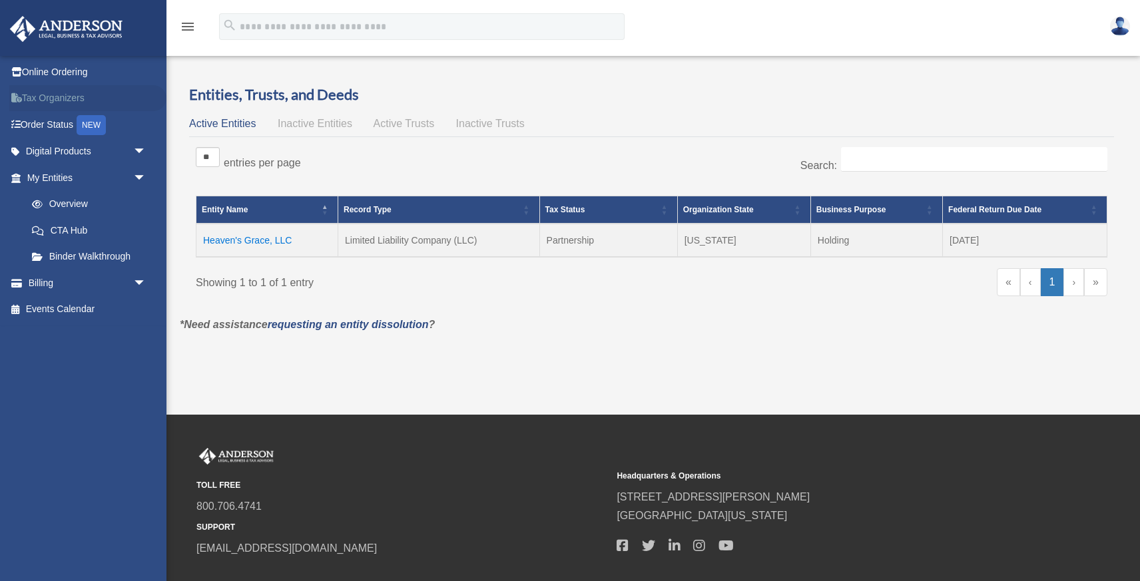
click at [76, 98] on link "Tax Organizers" at bounding box center [87, 98] width 157 height 27
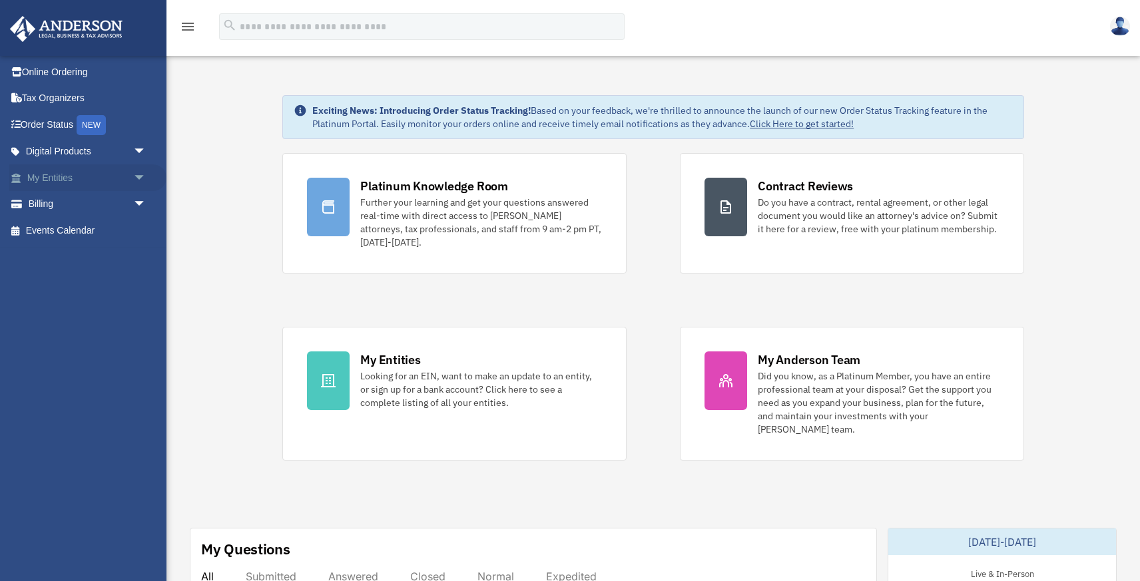
click at [141, 176] on span "arrow_drop_down" at bounding box center [146, 177] width 27 height 27
click at [82, 226] on link "CTA Hub" at bounding box center [93, 230] width 148 height 27
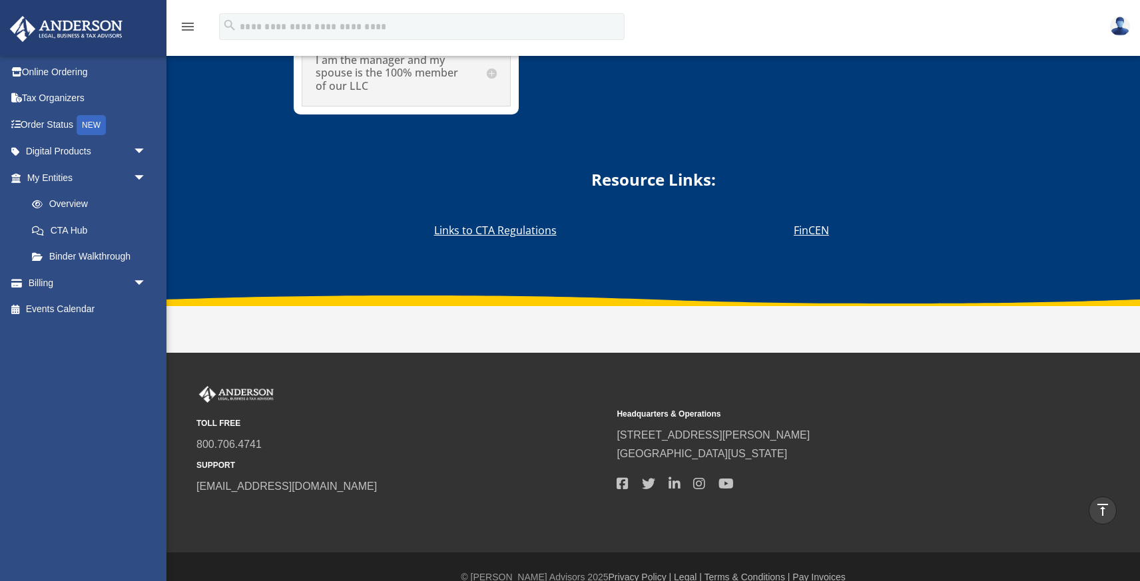
scroll to position [7934, 0]
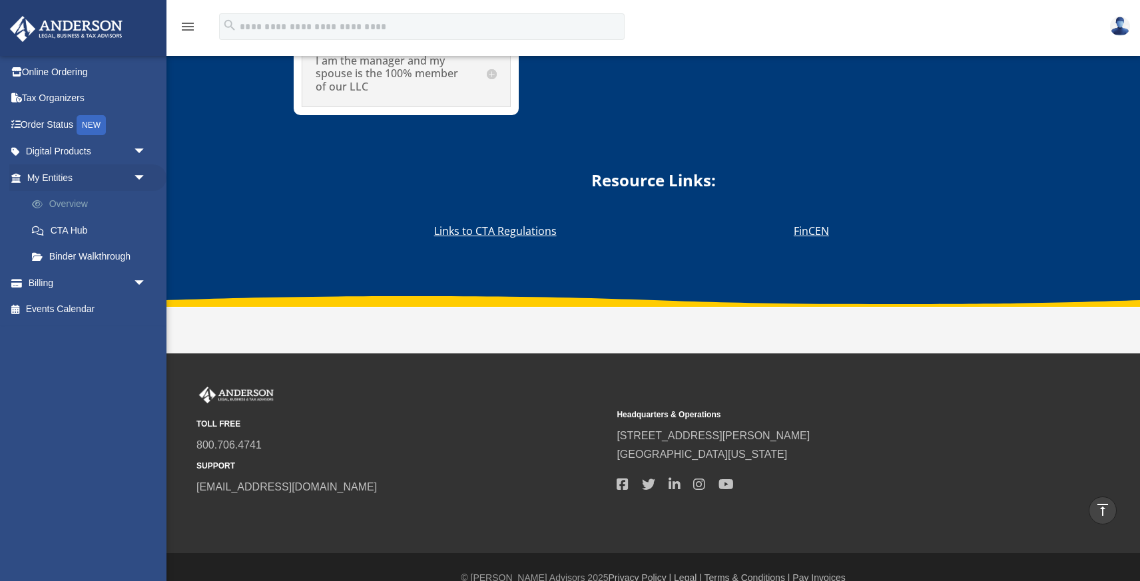
click at [75, 201] on link "Overview" at bounding box center [93, 204] width 148 height 27
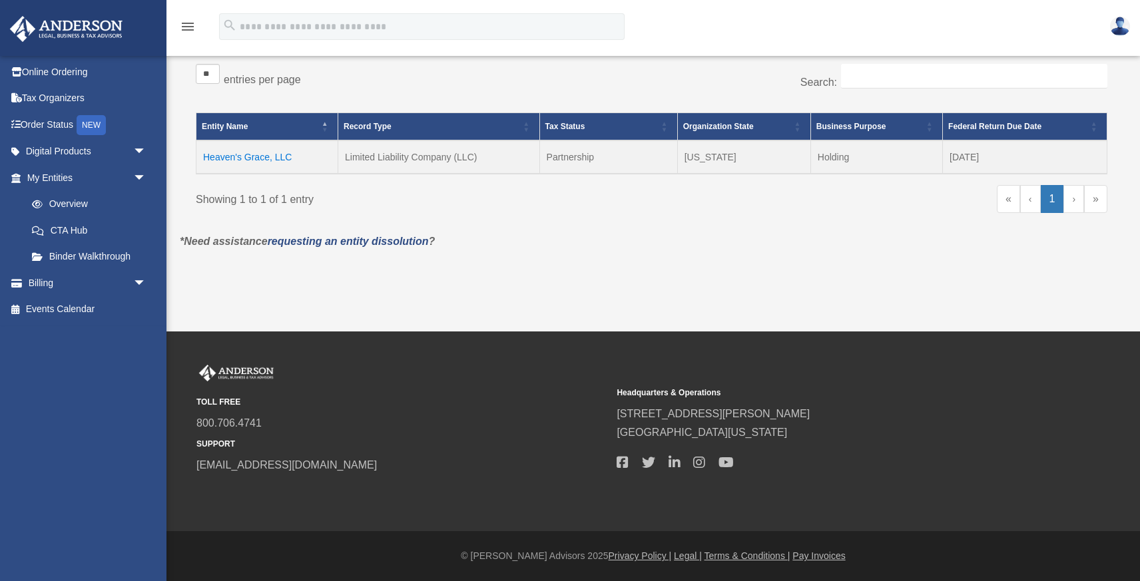
scroll to position [82, 0]
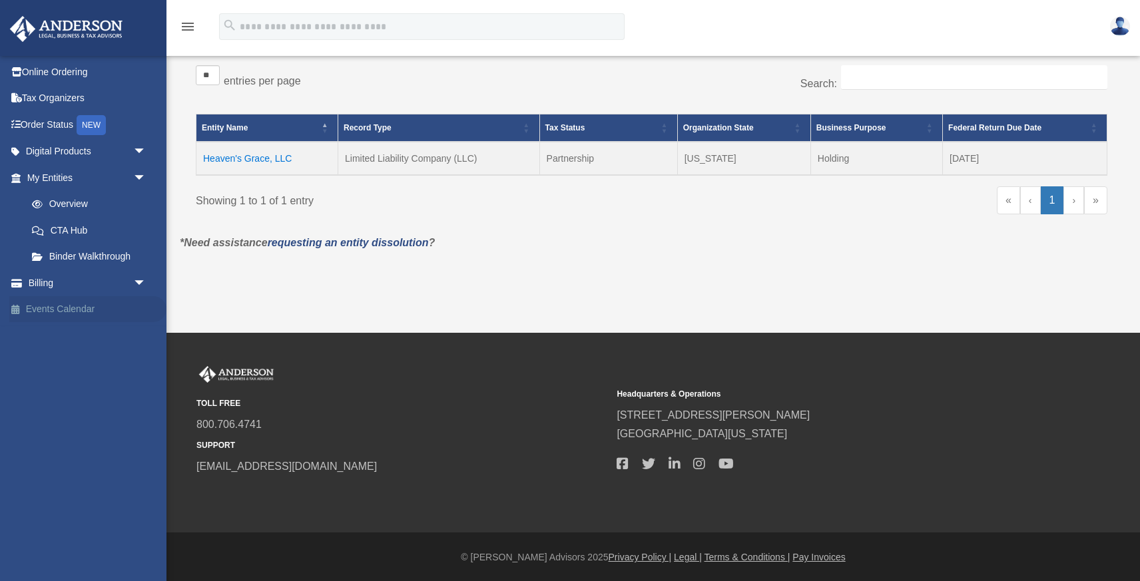
click at [84, 305] on link "Events Calendar" at bounding box center [87, 309] width 157 height 27
click at [49, 306] on link "Events Calendar" at bounding box center [87, 309] width 157 height 27
click at [85, 307] on link "Events Calendar" at bounding box center [87, 309] width 157 height 27
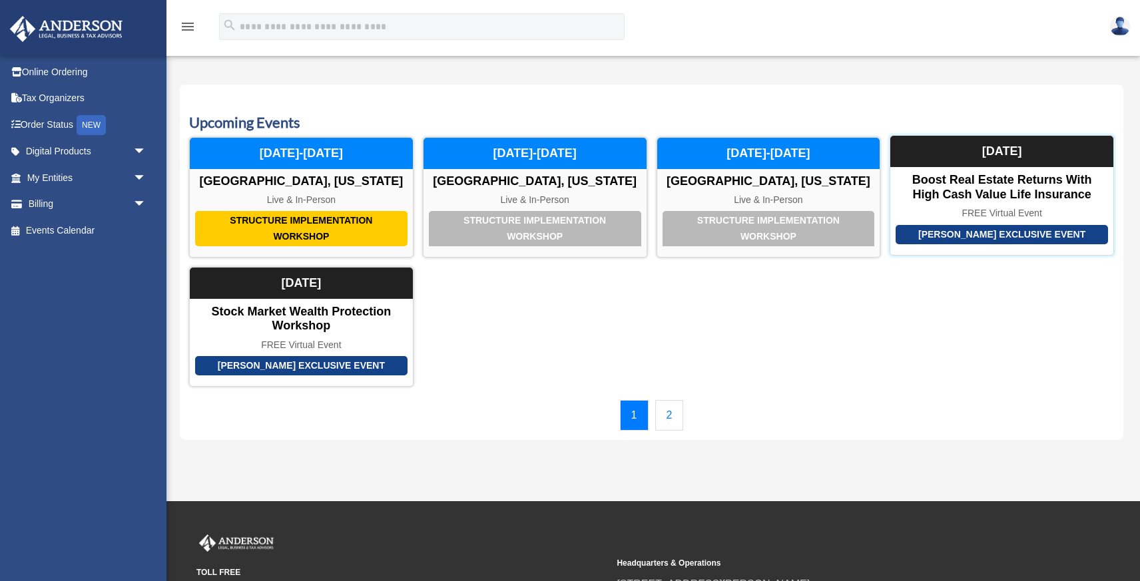
click at [959, 236] on div "[PERSON_NAME] Exclusive Event" at bounding box center [1001, 234] width 212 height 19
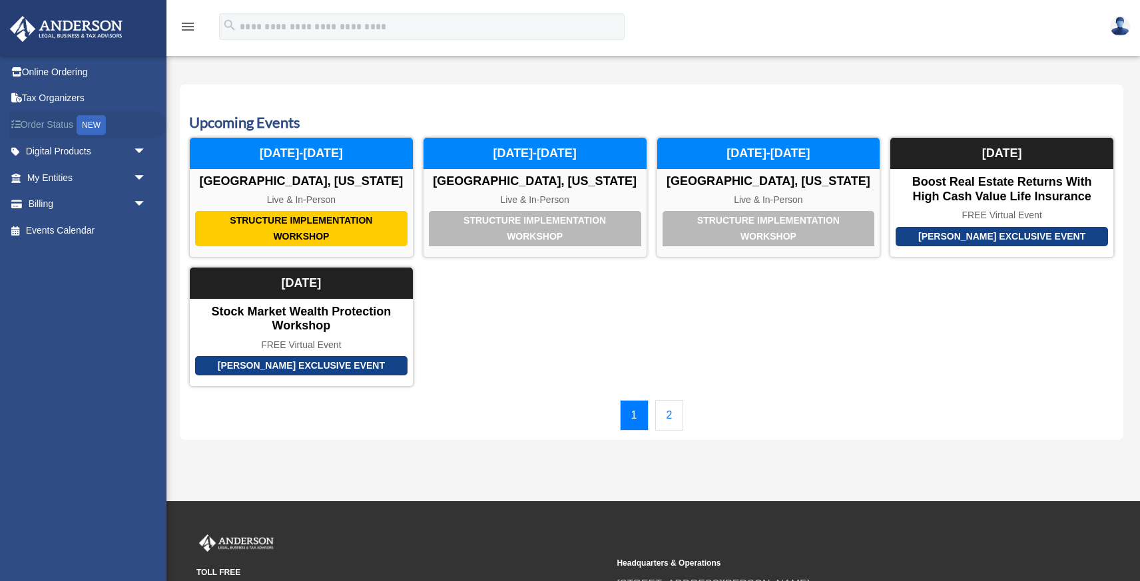
click at [98, 122] on div "NEW" at bounding box center [91, 125] width 29 height 20
click at [89, 121] on div "NEW" at bounding box center [91, 125] width 29 height 20
click at [140, 149] on span "arrow_drop_down" at bounding box center [146, 151] width 27 height 27
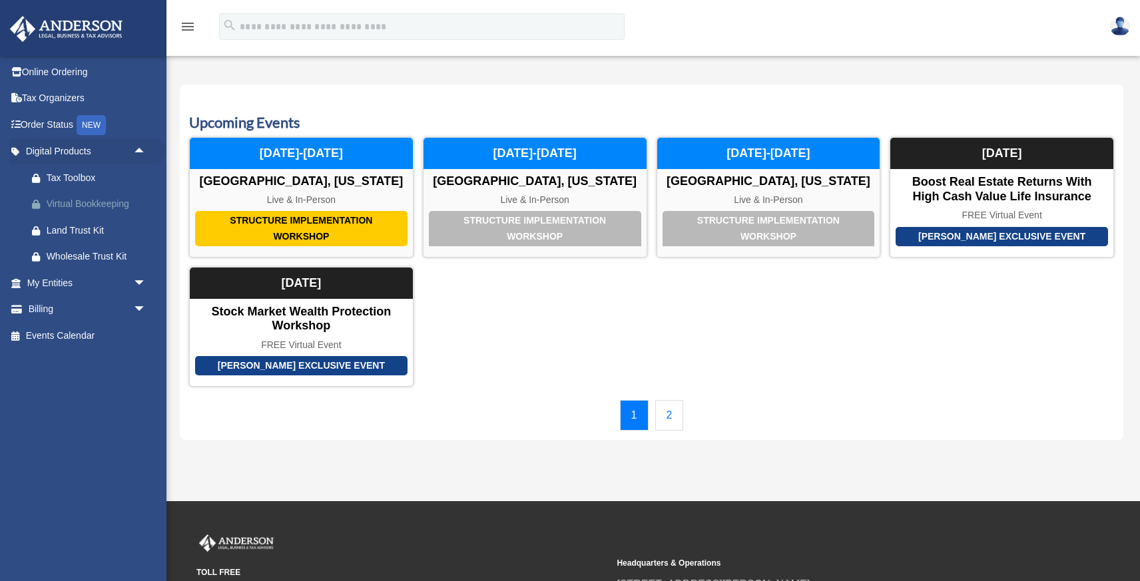
click at [109, 198] on div "Virtual Bookkeeping" at bounding box center [98, 204] width 103 height 17
click at [103, 255] on div "Wholesale Trust Kit" at bounding box center [98, 256] width 103 height 17
click at [99, 230] on div "Land Trust Kit" at bounding box center [98, 230] width 103 height 17
click at [92, 174] on div "Tax Toolbox" at bounding box center [98, 178] width 103 height 17
click at [139, 281] on span "arrow_drop_down" at bounding box center [146, 283] width 27 height 27
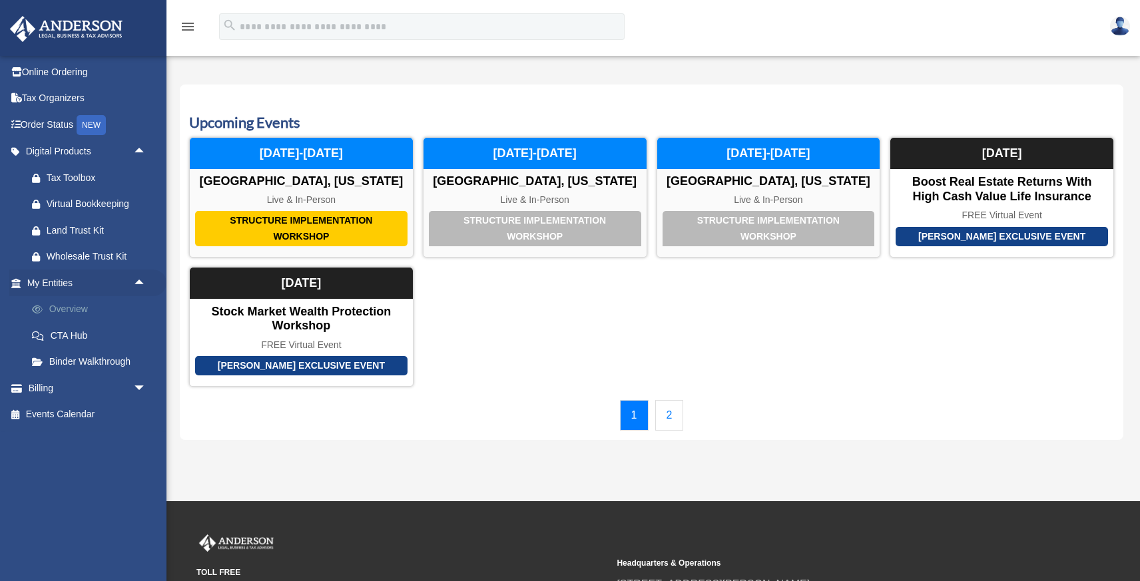
click at [86, 305] on link "Overview" at bounding box center [93, 309] width 148 height 27
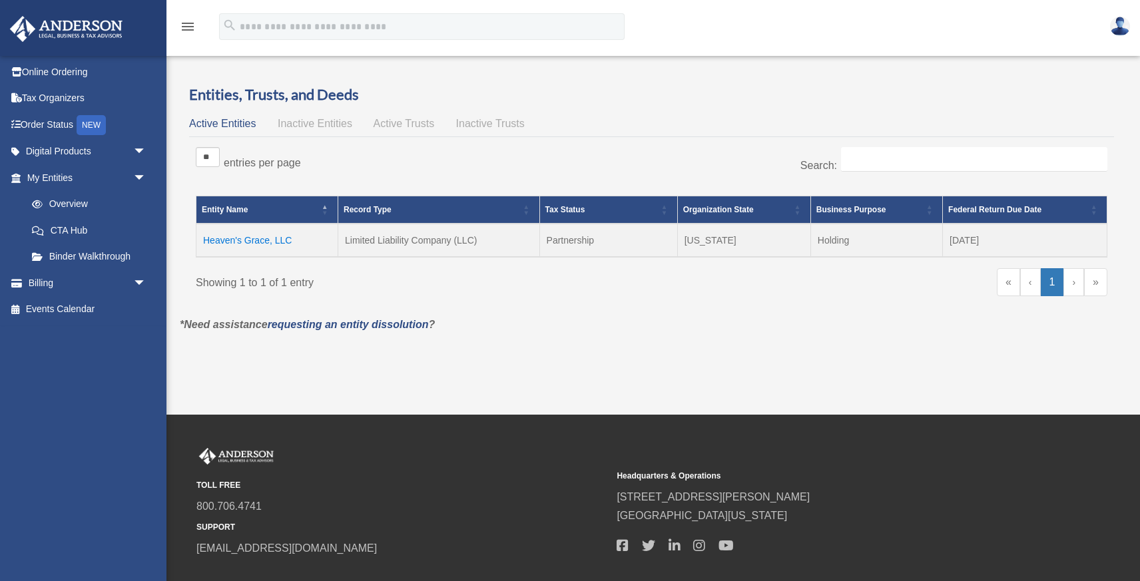
click at [1118, 22] on img at bounding box center [1120, 26] width 20 height 19
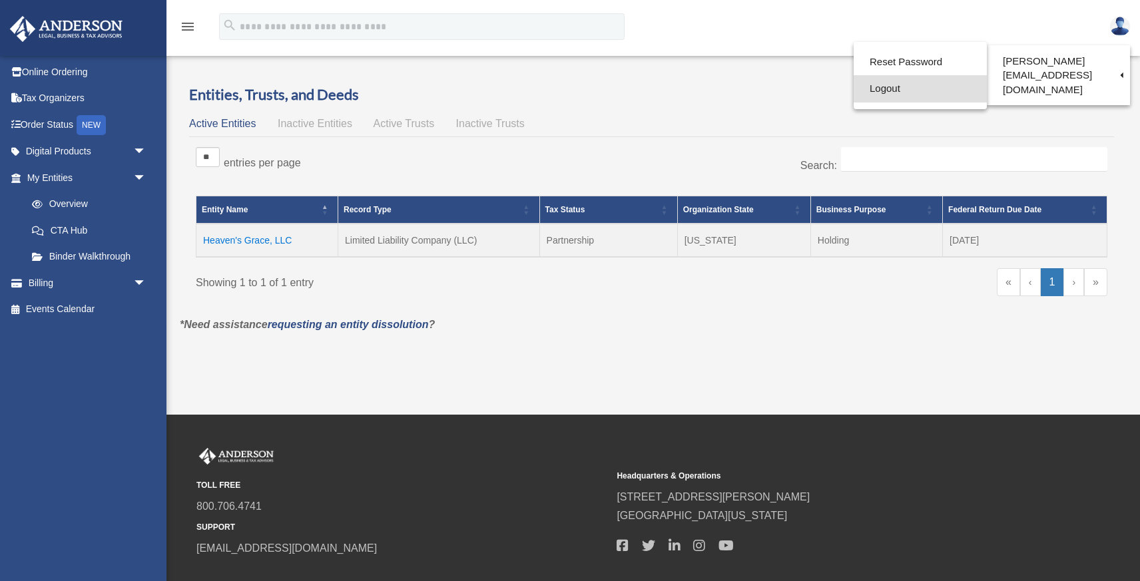
click at [906, 97] on link "Logout" at bounding box center [919, 88] width 133 height 27
